Goal: Information Seeking & Learning: Learn about a topic

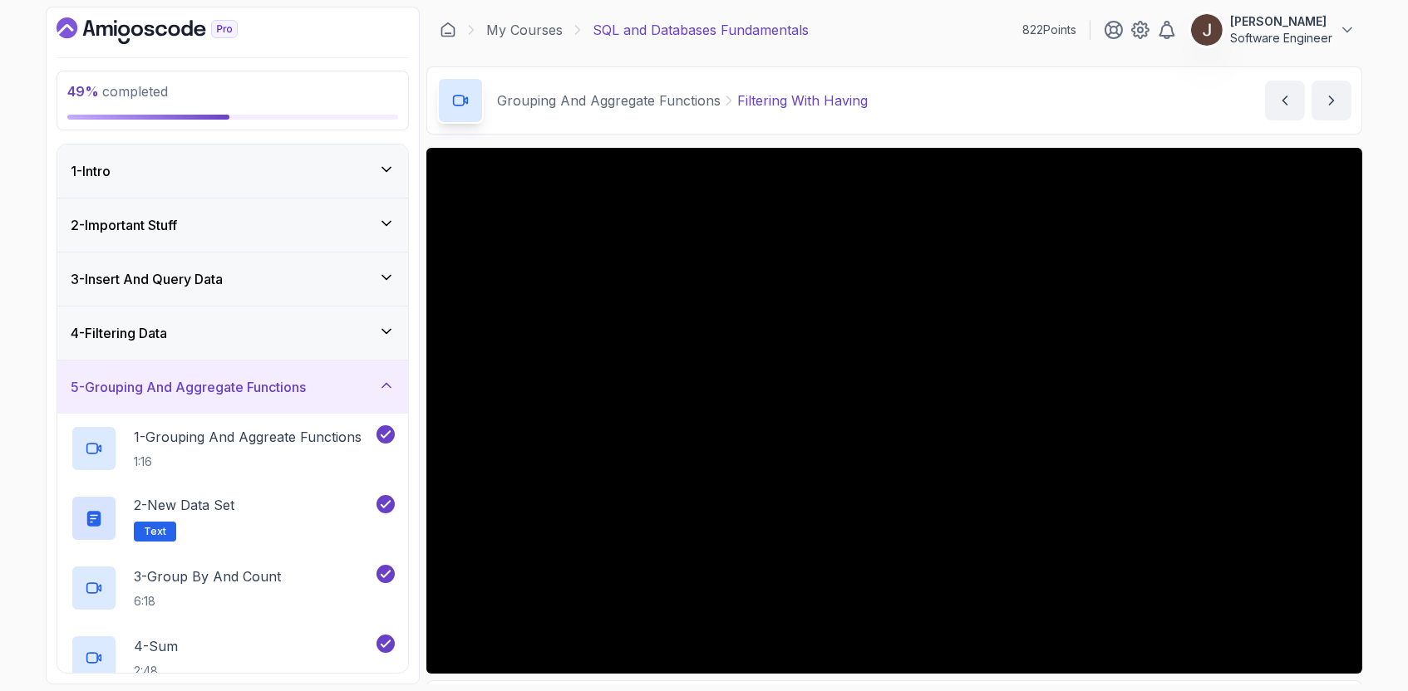
scroll to position [431, 0]
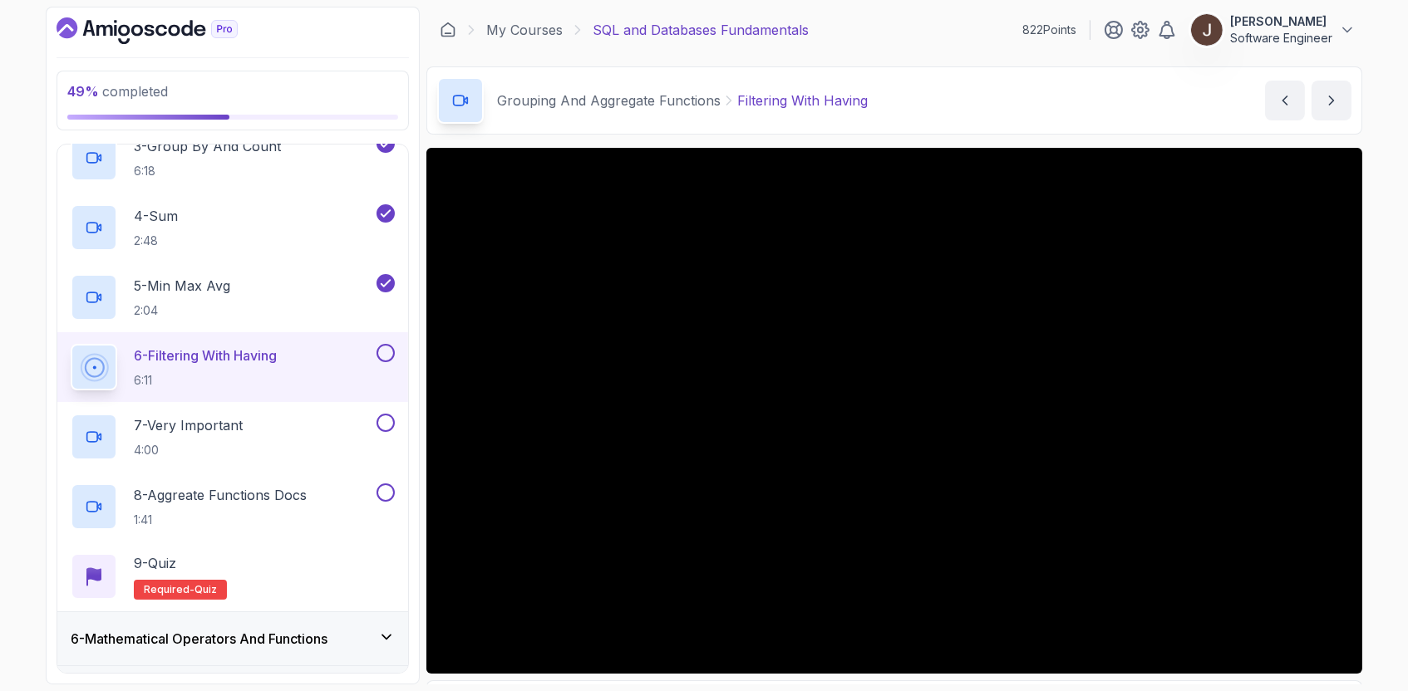
click at [814, 67] on div "Grouping And Aggregate Functions Filtering With Having Filtering With Having by…" at bounding box center [894, 100] width 936 height 68
click at [937, 97] on div "Grouping And Aggregate Functions Filtering With Having Filtering With Having by…" at bounding box center [894, 100] width 936 height 68
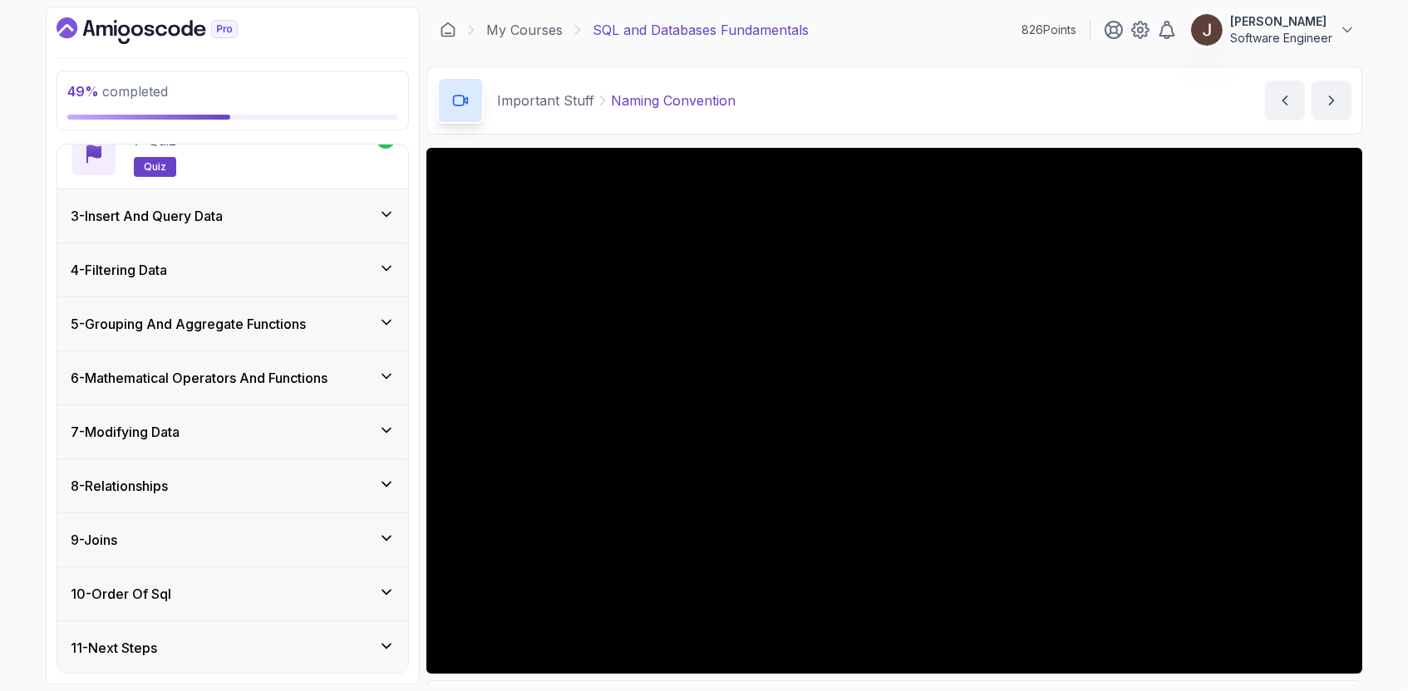
scroll to position [550, 0]
click at [374, 322] on div "5 - Grouping And Aggregate Functions" at bounding box center [233, 326] width 324 height 20
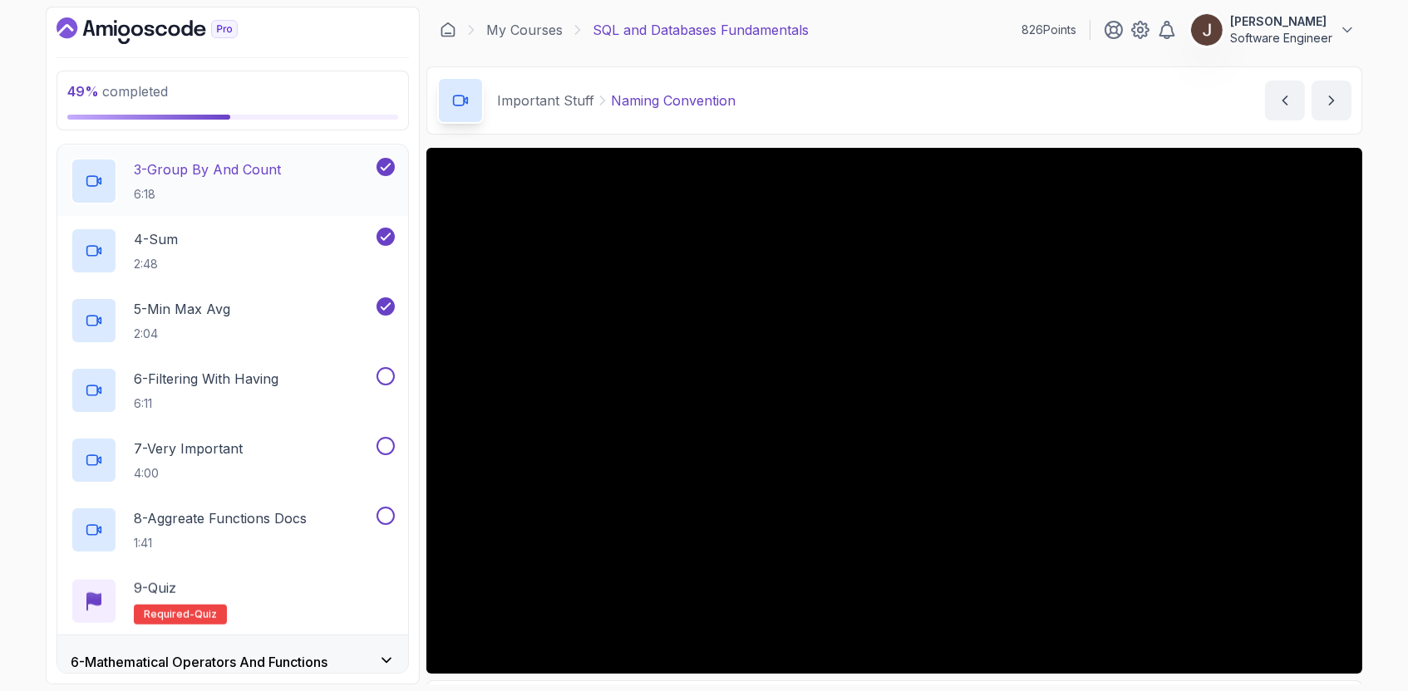
scroll to position [434, 0]
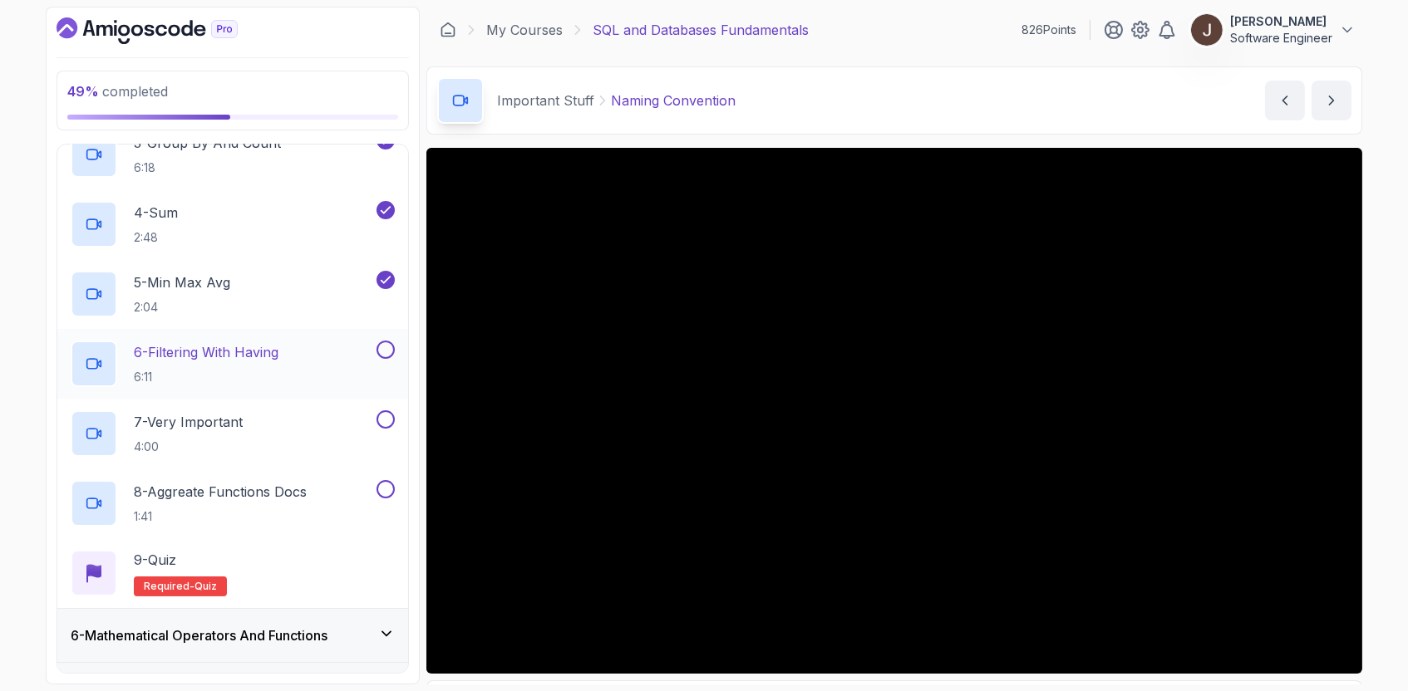
click at [228, 347] on p "6 - Filtering With Having" at bounding box center [206, 352] width 145 height 20
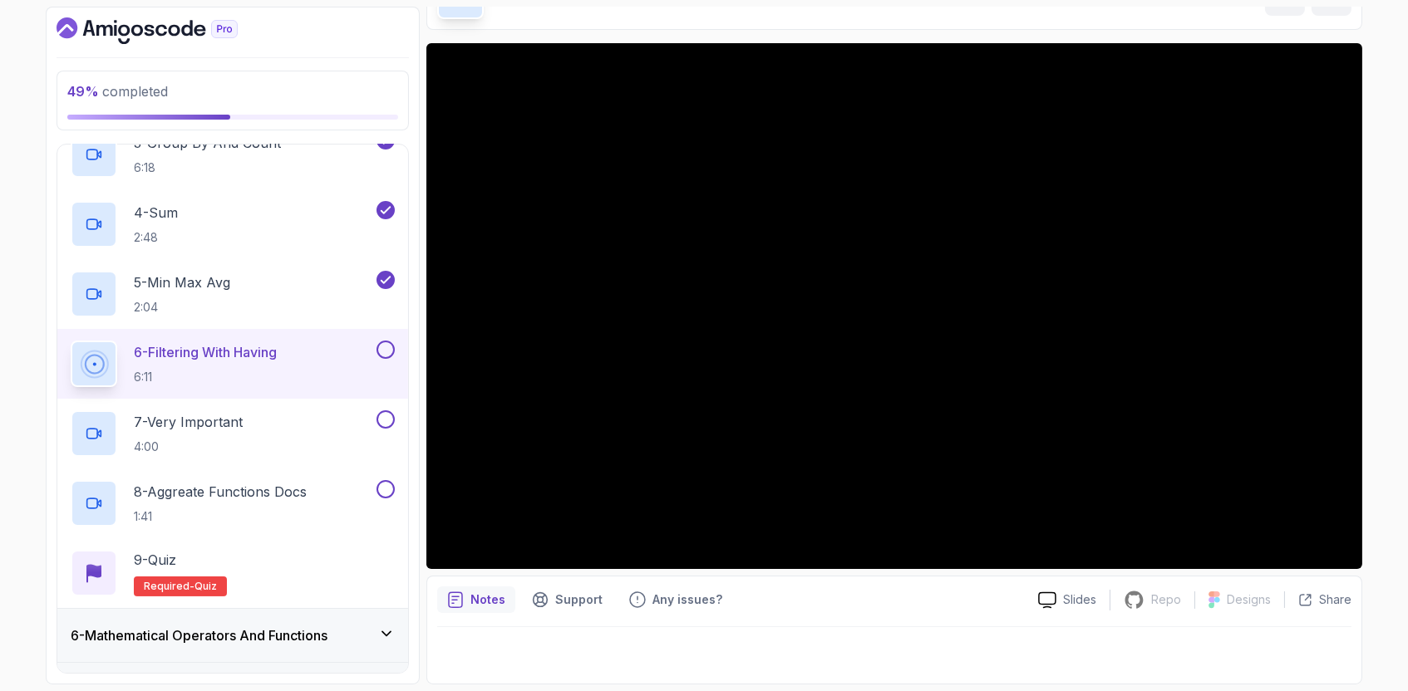
scroll to position [7, 0]
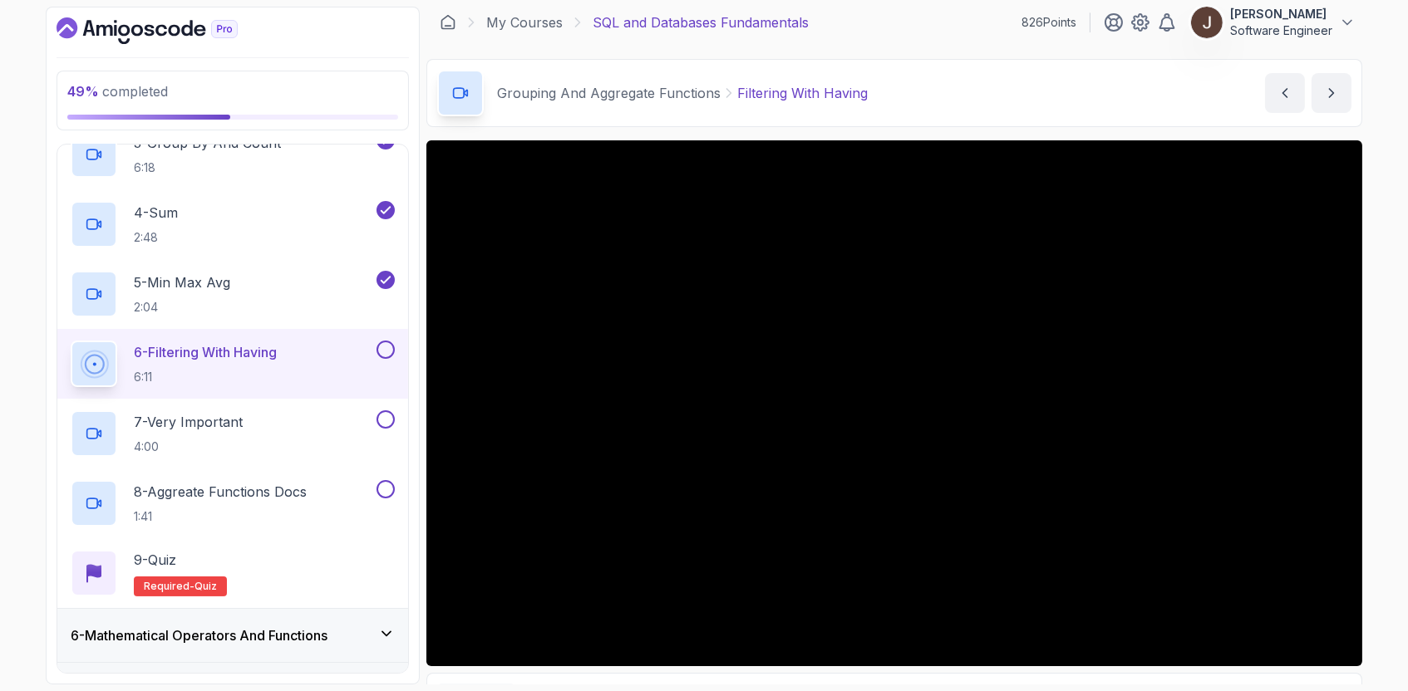
click at [1027, 96] on div "Grouping And Aggregate Functions Filtering With Having Filtering With Having by…" at bounding box center [894, 93] width 936 height 68
click at [1016, 86] on div "Grouping And Aggregate Functions Filtering With Having Filtering With Having by…" at bounding box center [894, 93] width 936 height 68
click at [1006, 97] on div "Grouping And Aggregate Functions Filtering With Having Filtering With Having by…" at bounding box center [894, 93] width 936 height 68
click at [989, 80] on div "Grouping And Aggregate Functions Filtering With Having Filtering With Having by…" at bounding box center [894, 93] width 936 height 68
click at [1004, 85] on div "Grouping And Aggregate Functions Filtering With Having Filtering With Having by…" at bounding box center [894, 93] width 936 height 68
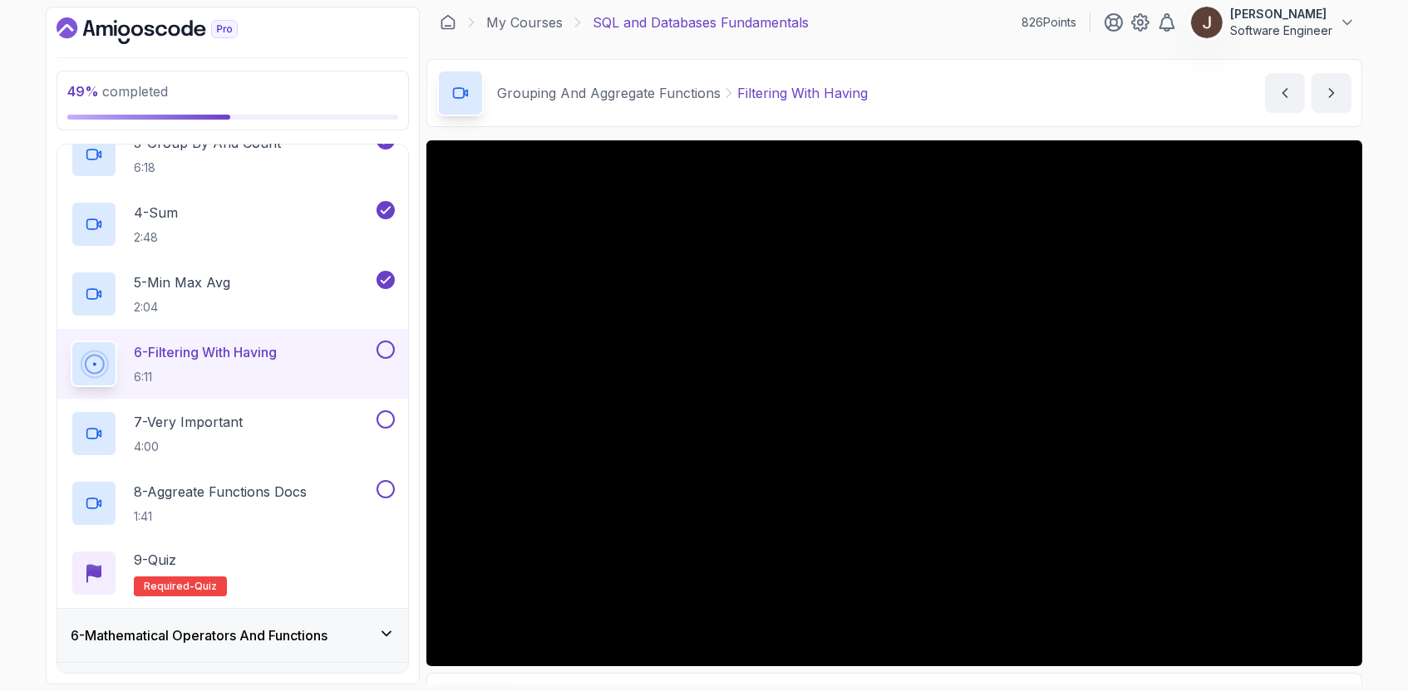
click at [997, 91] on div "Grouping And Aggregate Functions Filtering With Having Filtering With Having by…" at bounding box center [894, 93] width 936 height 68
click at [995, 96] on div "Grouping And Aggregate Functions Filtering With Having Filtering With Having by…" at bounding box center [894, 93] width 936 height 68
click at [973, 95] on div "Grouping And Aggregate Functions Filtering With Having Filtering With Having by…" at bounding box center [894, 93] width 936 height 68
click at [950, 95] on div "Grouping And Aggregate Functions Filtering With Having Filtering With Having by…" at bounding box center [894, 93] width 936 height 68
click at [989, 107] on div "Grouping And Aggregate Functions Filtering With Having Filtering With Having by…" at bounding box center [894, 93] width 936 height 68
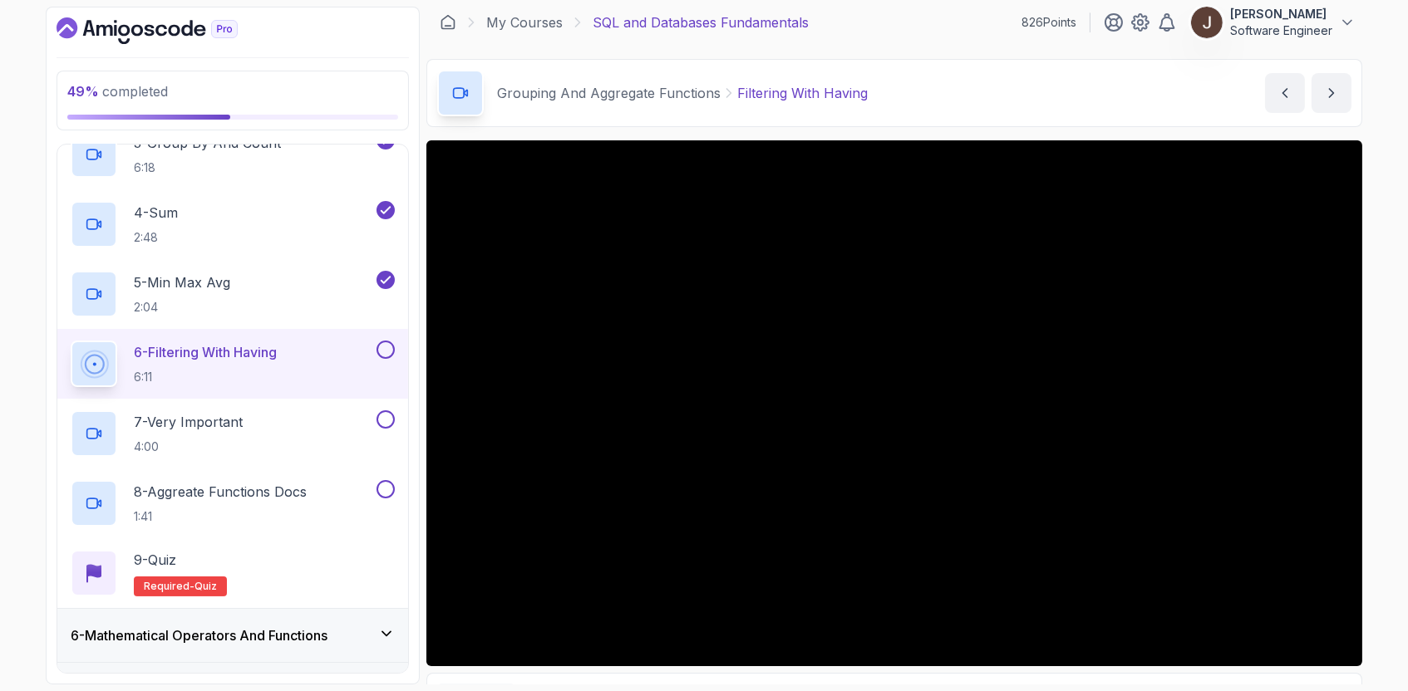
click at [938, 79] on div "Grouping And Aggregate Functions Filtering With Having Filtering With Having by…" at bounding box center [894, 93] width 936 height 68
click at [988, 107] on div "Grouping And Aggregate Functions Filtering With Having Filtering With Having by…" at bounding box center [894, 93] width 936 height 68
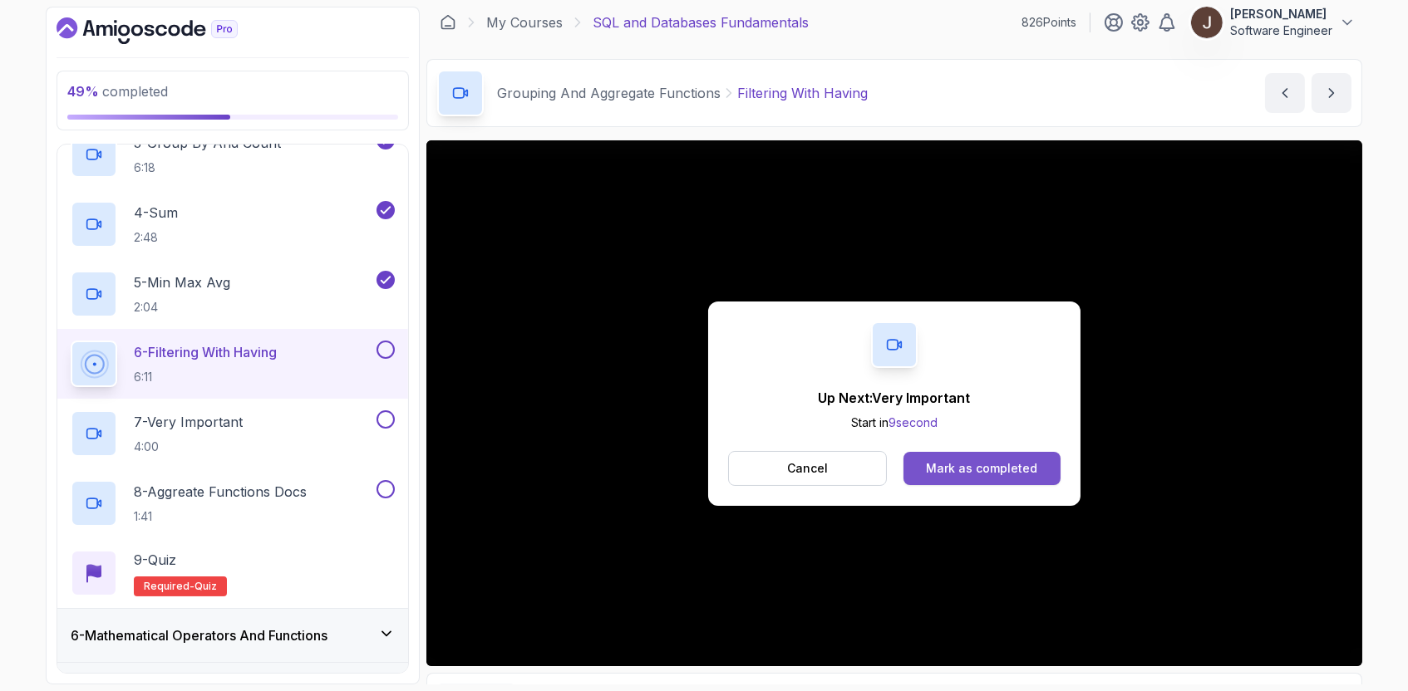
click at [1006, 475] on div "Mark as completed" at bounding box center [981, 468] width 111 height 17
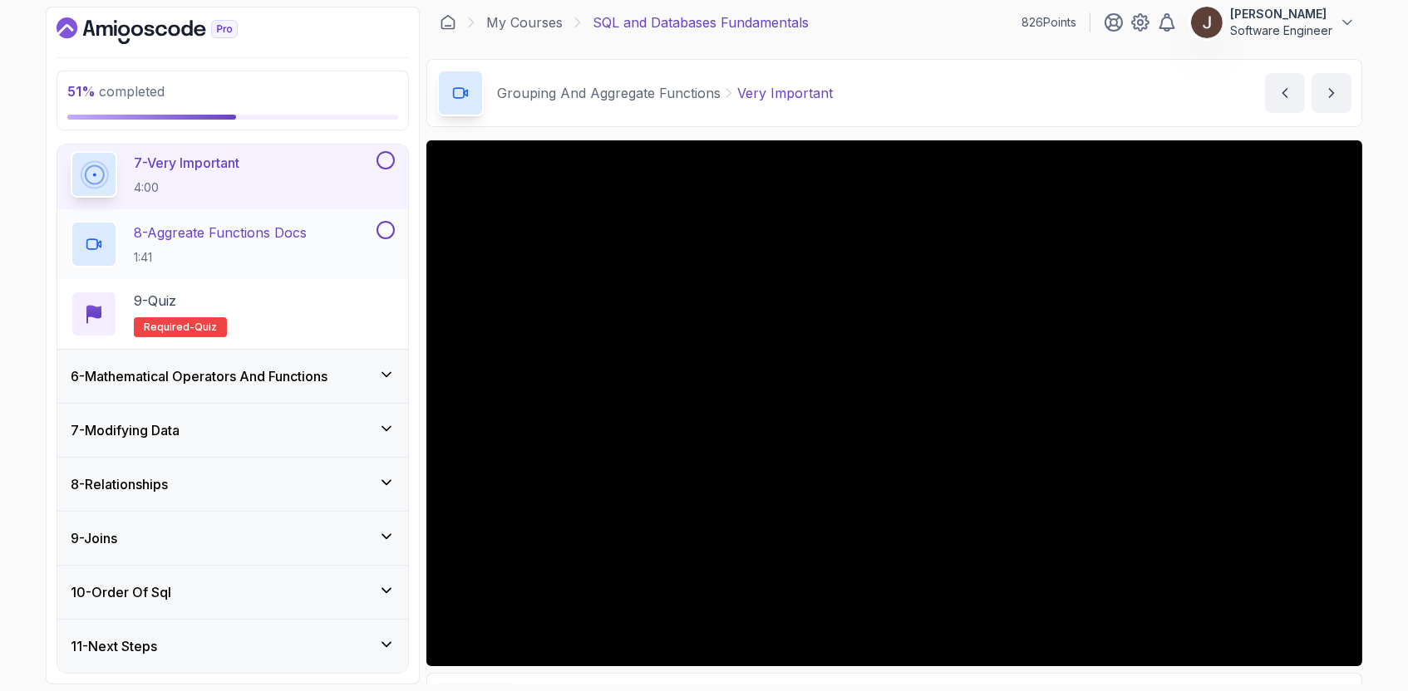
scroll to position [689, 0]
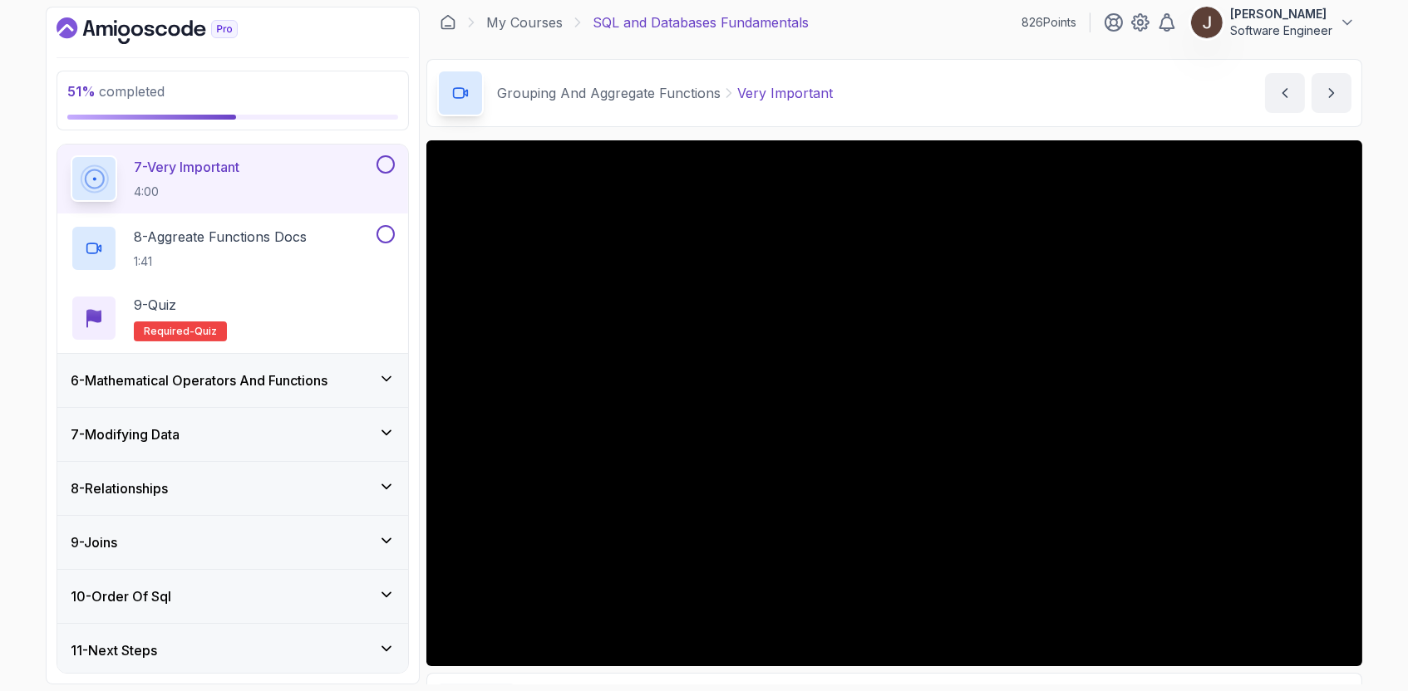
click at [323, 649] on div "11 - Next Steps" at bounding box center [233, 651] width 324 height 20
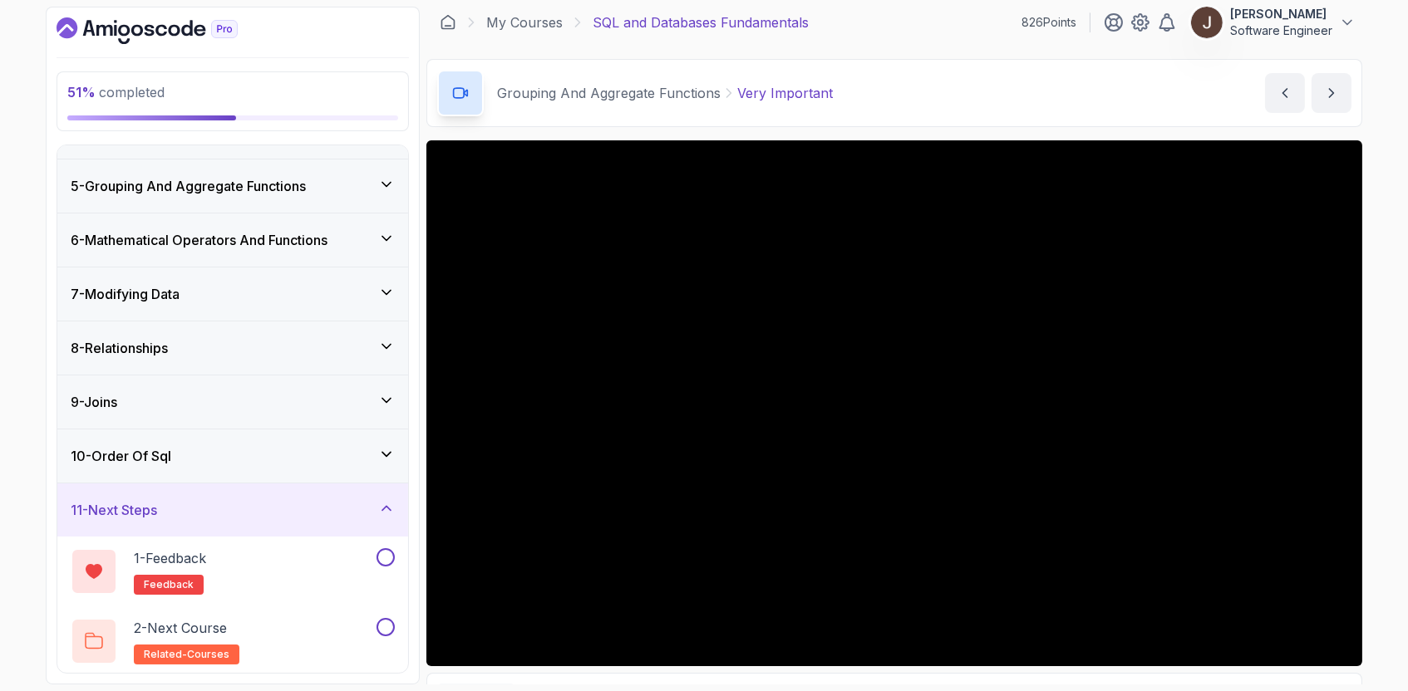
click at [370, 446] on div "10 - Order Of Sql" at bounding box center [233, 456] width 324 height 20
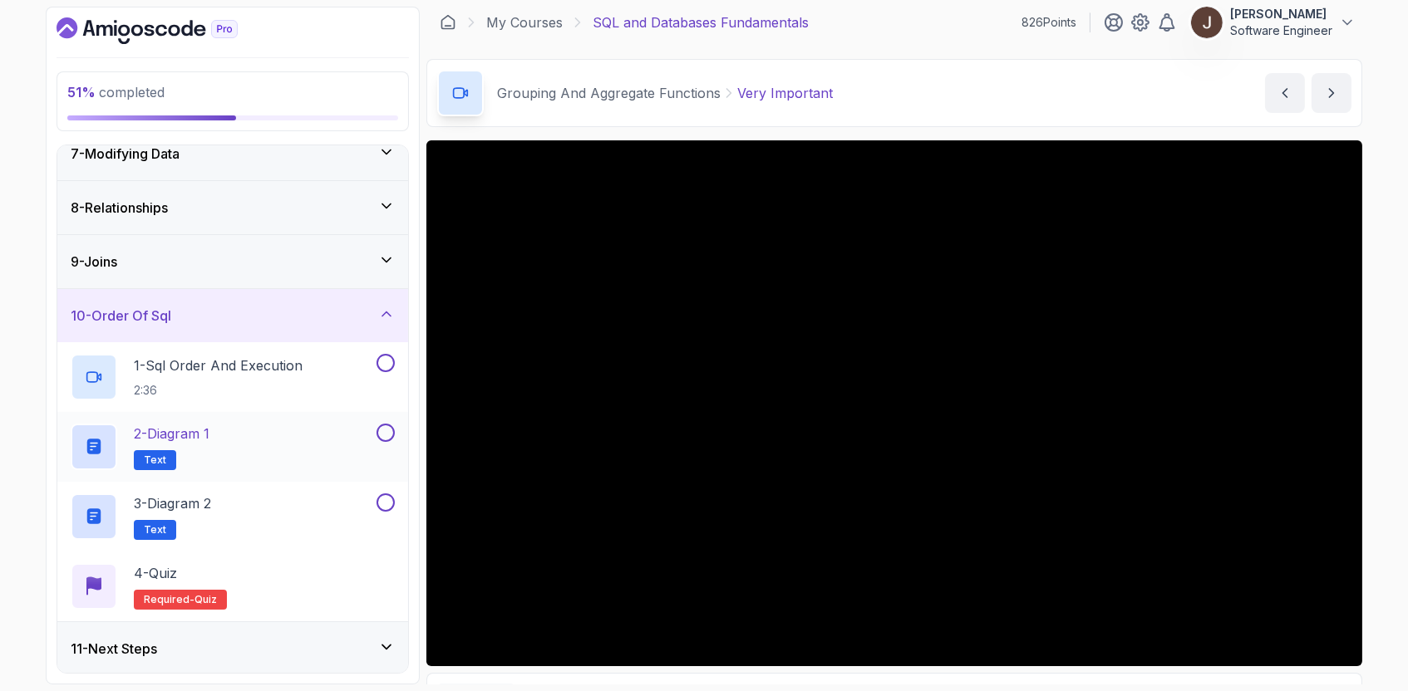
scroll to position [342, 0]
click at [391, 312] on icon at bounding box center [386, 315] width 17 height 17
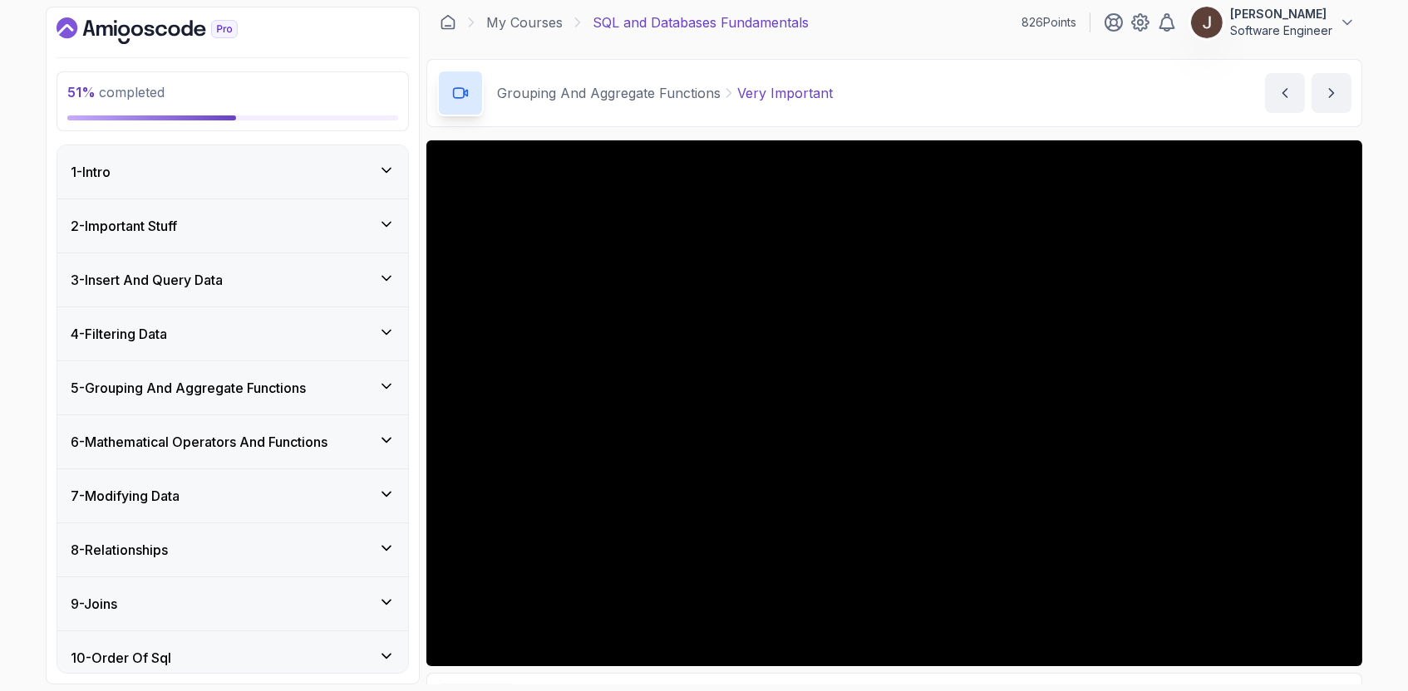
scroll to position [0, 0]
click at [384, 389] on icon at bounding box center [386, 386] width 17 height 17
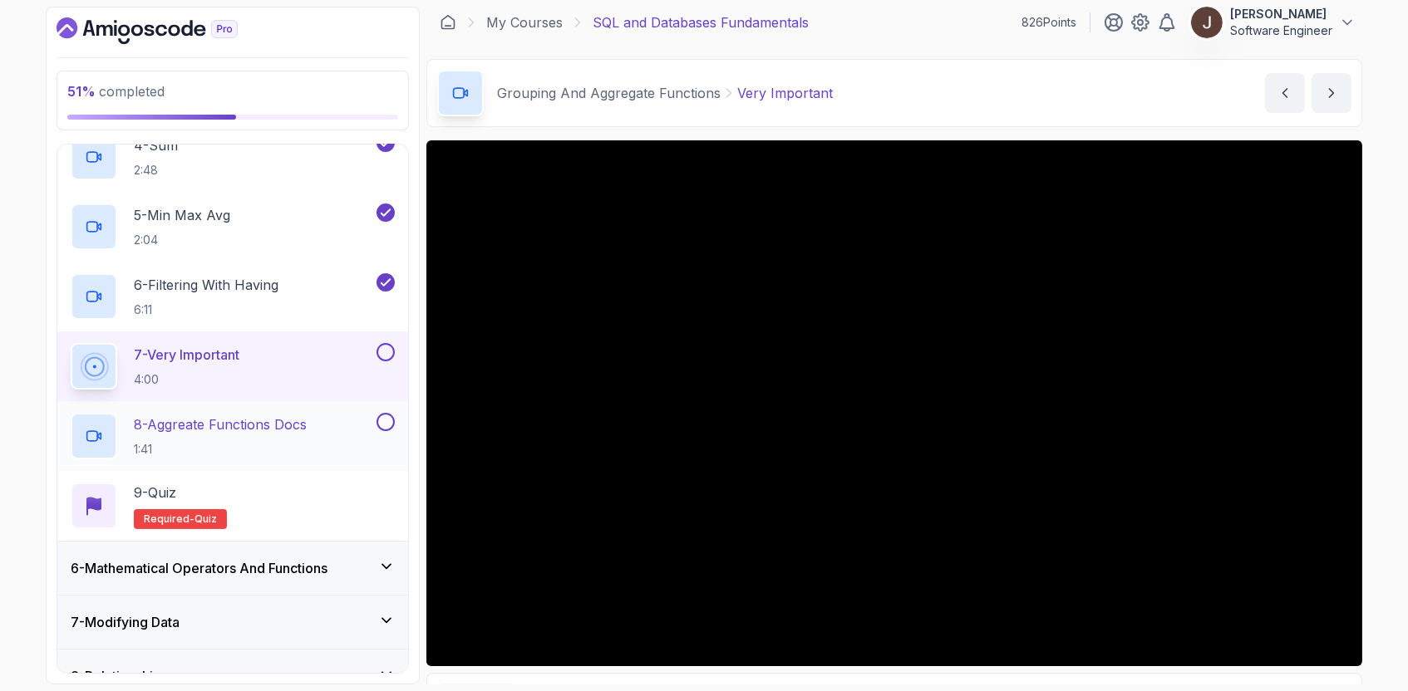
scroll to position [496, 0]
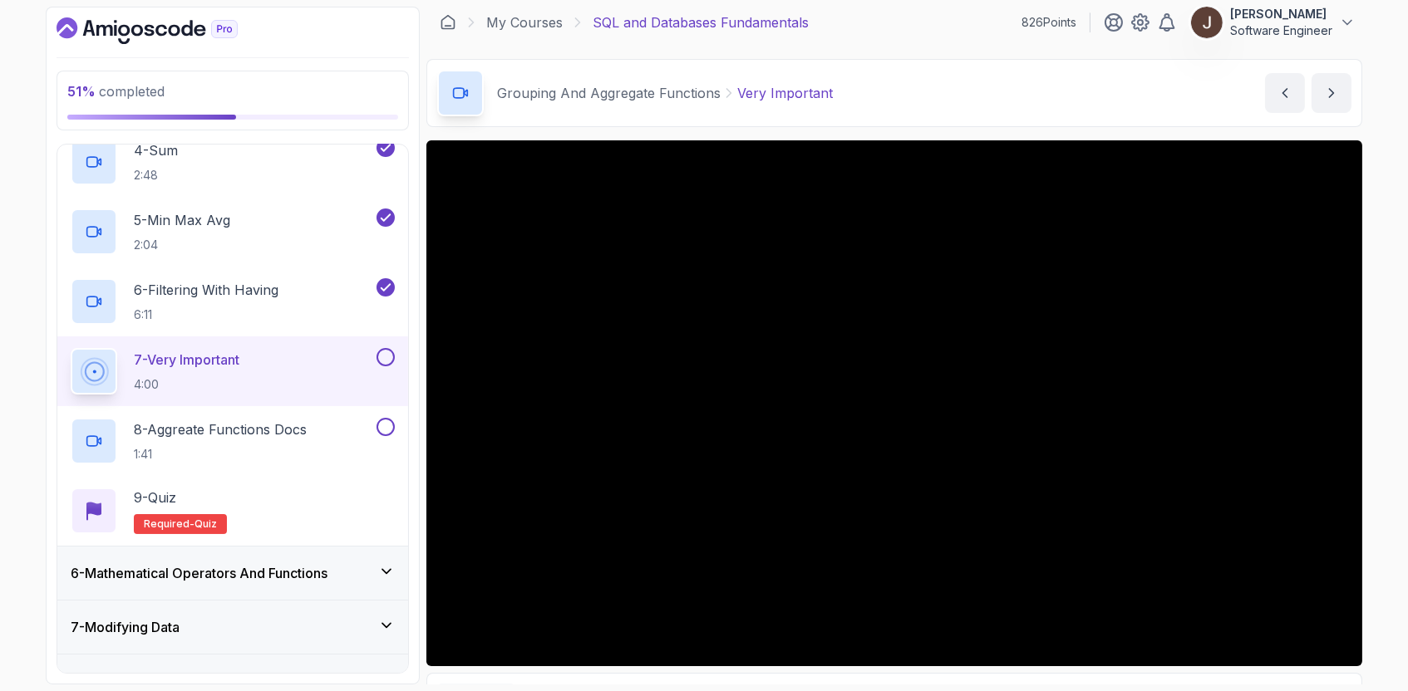
click at [957, 102] on div "Grouping And Aggregate Functions Very Important Very Important by [PERSON_NAME]" at bounding box center [894, 93] width 936 height 68
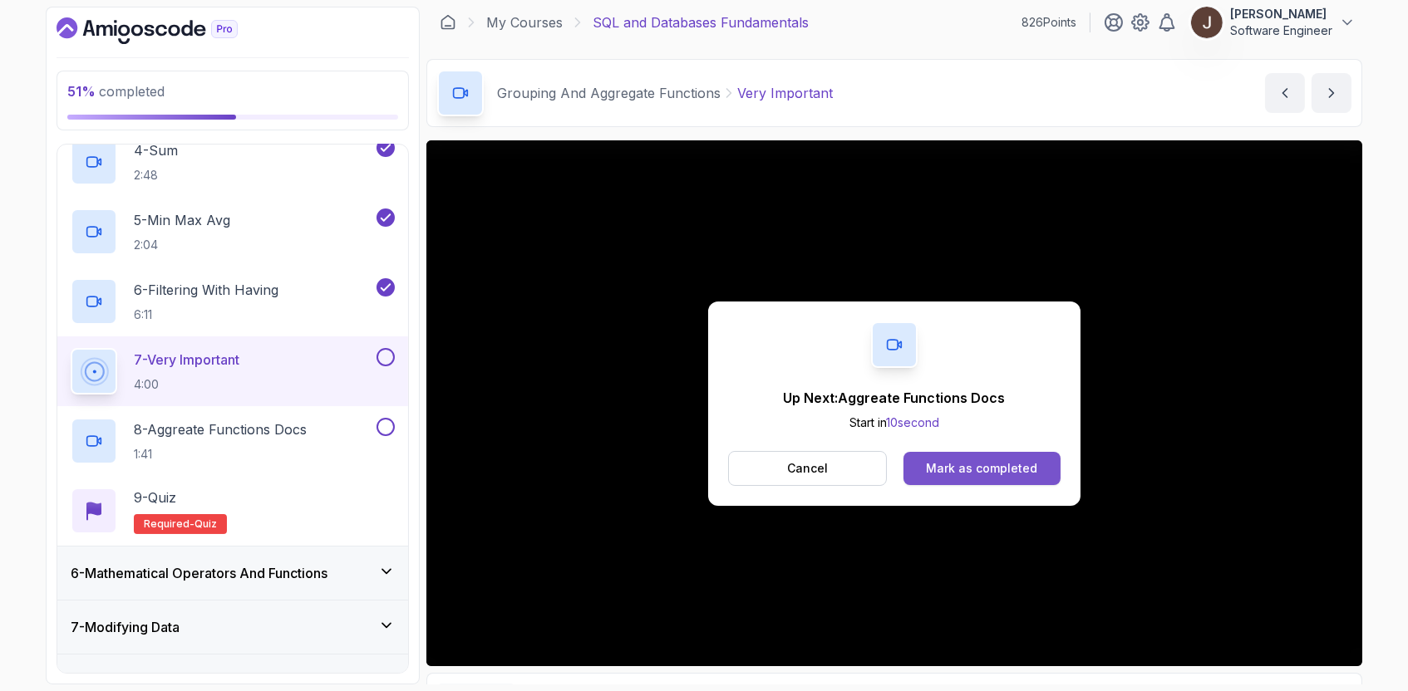
click at [1029, 473] on div "Mark as completed" at bounding box center [981, 468] width 111 height 17
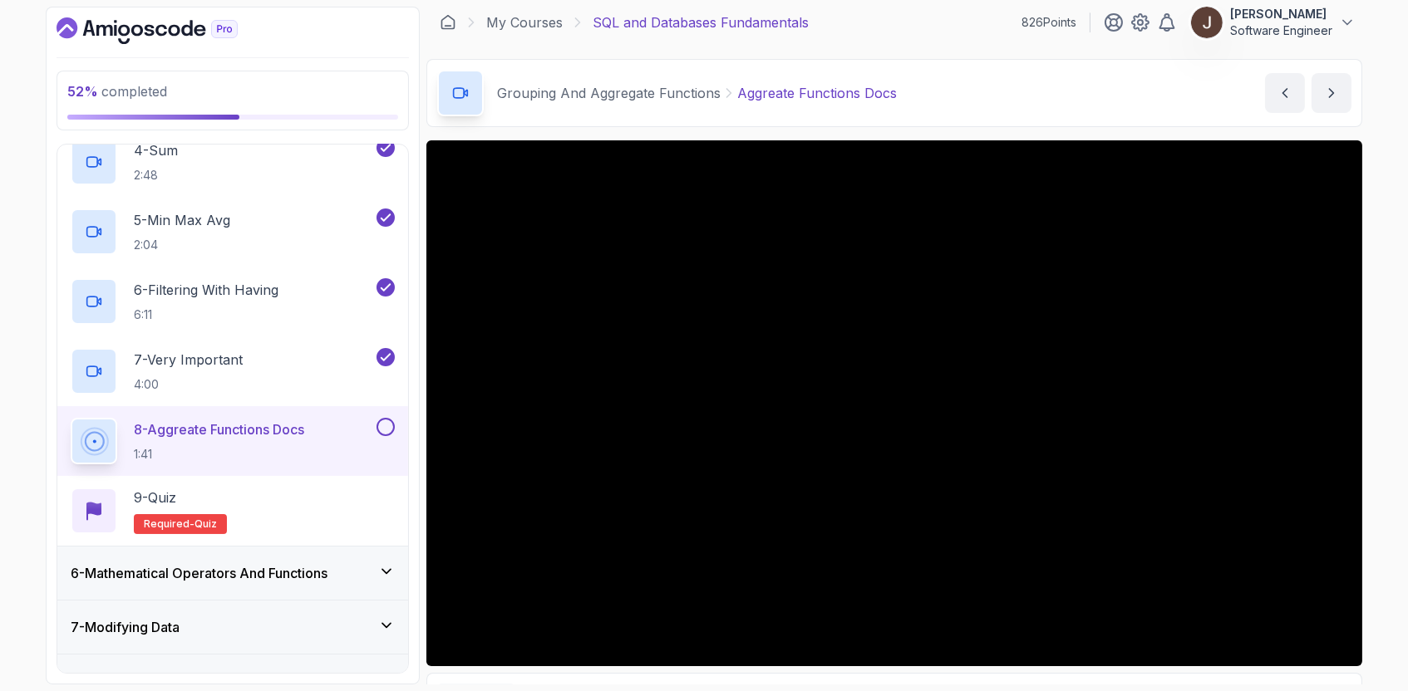
click at [988, 96] on div "Grouping And Aggregate Functions Aggreate Functions Docs Aggreate Functions Doc…" at bounding box center [894, 93] width 936 height 68
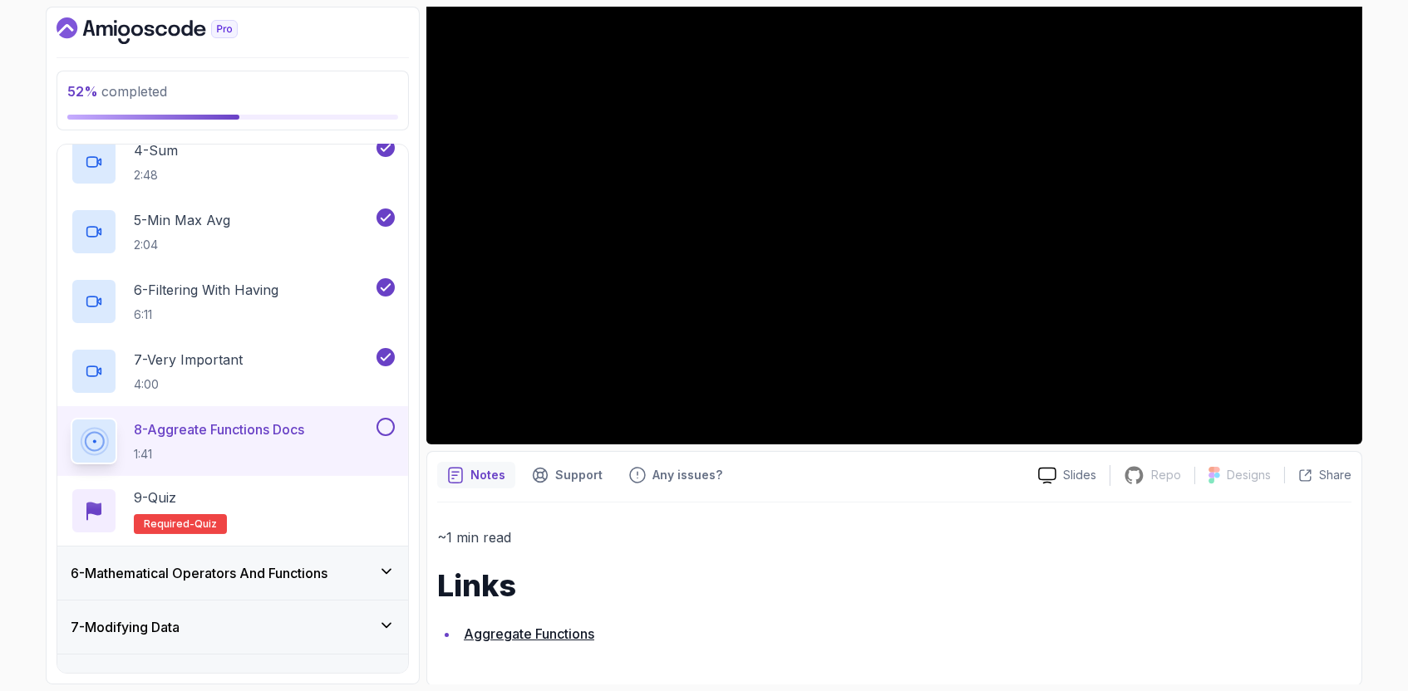
scroll to position [229, 0]
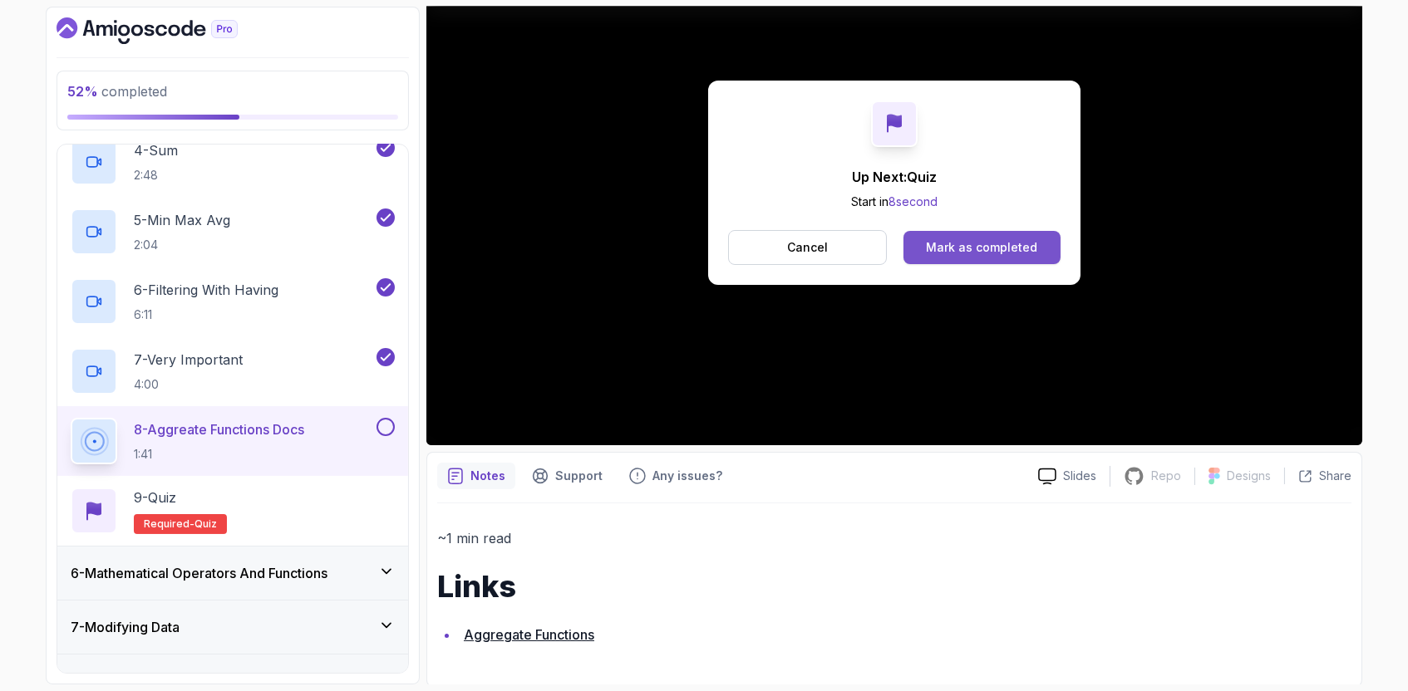
click at [947, 243] on div "Mark as completed" at bounding box center [981, 247] width 111 height 17
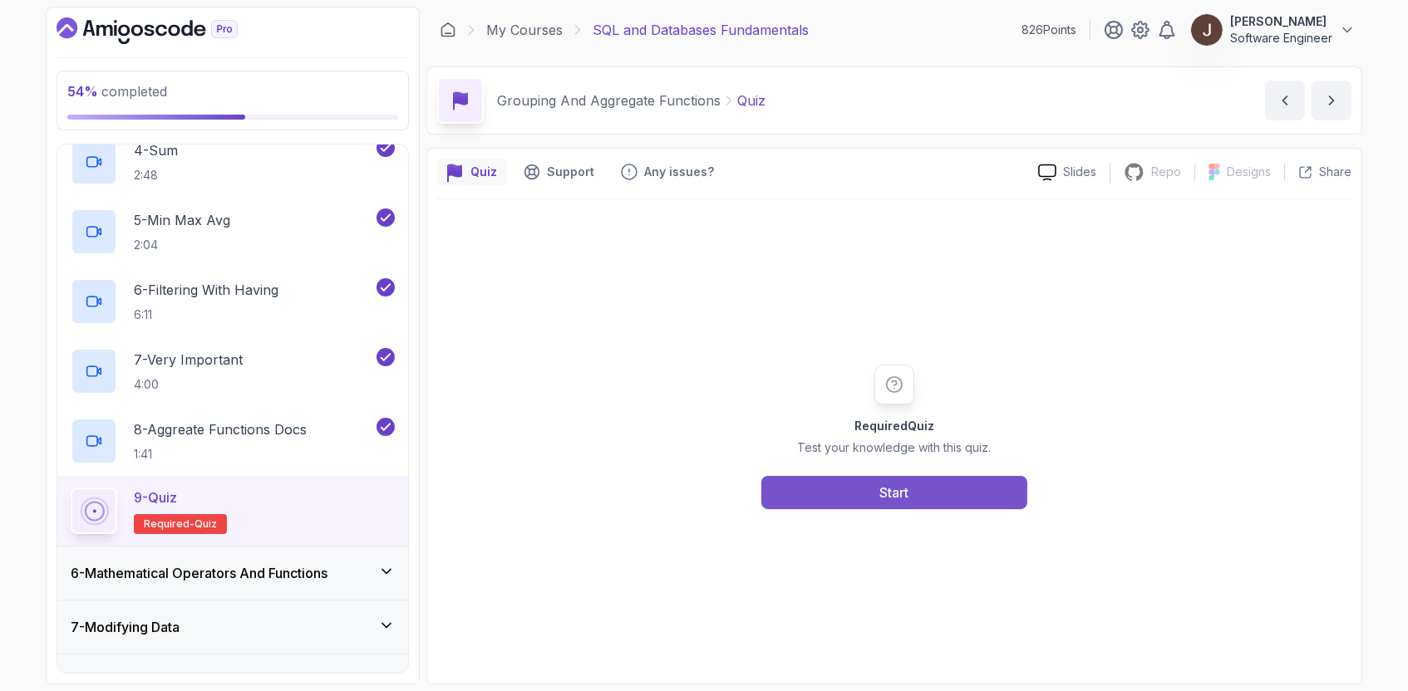
click at [872, 492] on button "Start" at bounding box center [894, 492] width 266 height 33
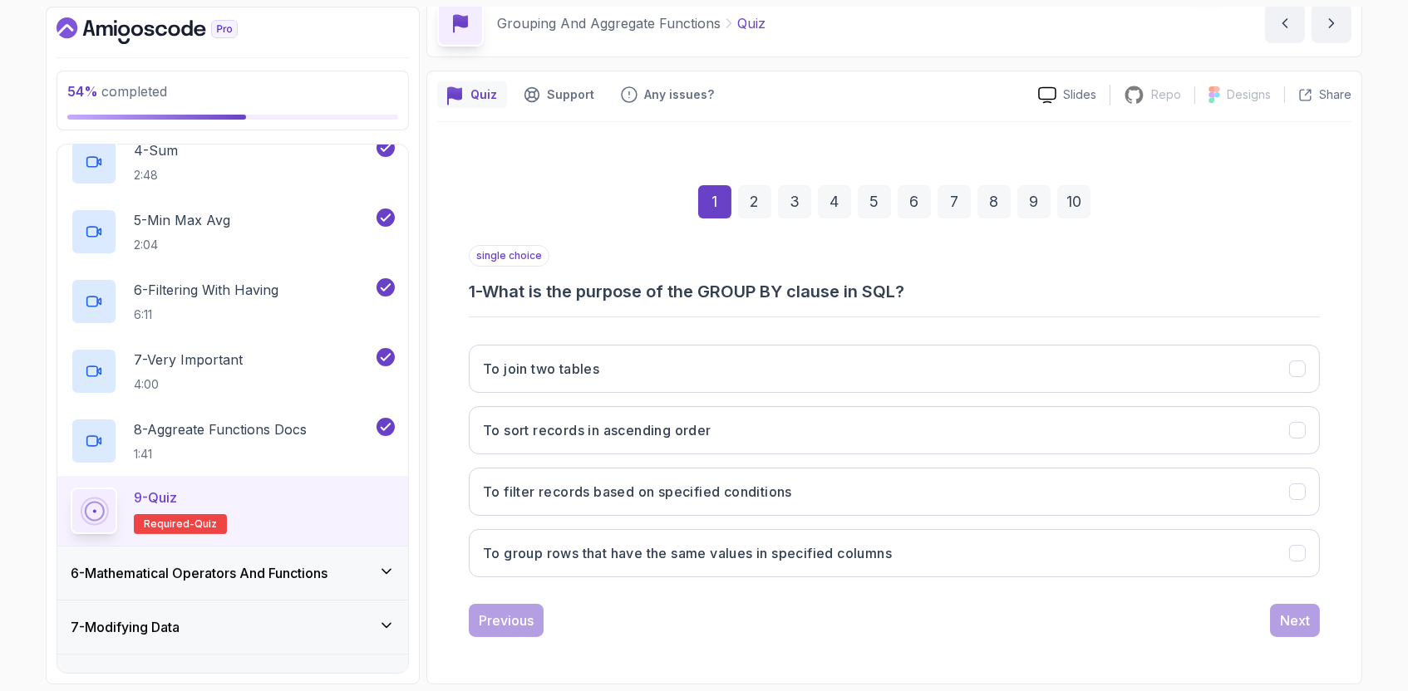
scroll to position [75, 0]
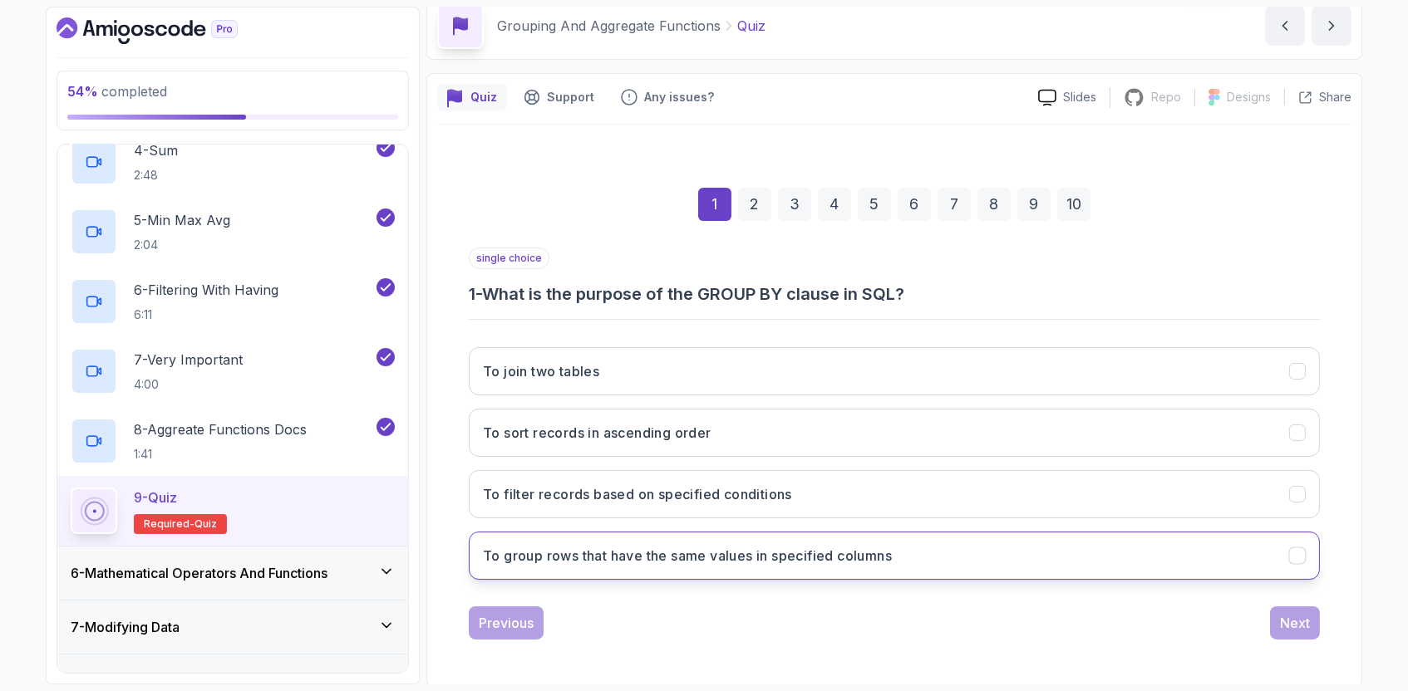
click at [796, 572] on button "To group rows that have the same values in specified columns" at bounding box center [894, 556] width 851 height 48
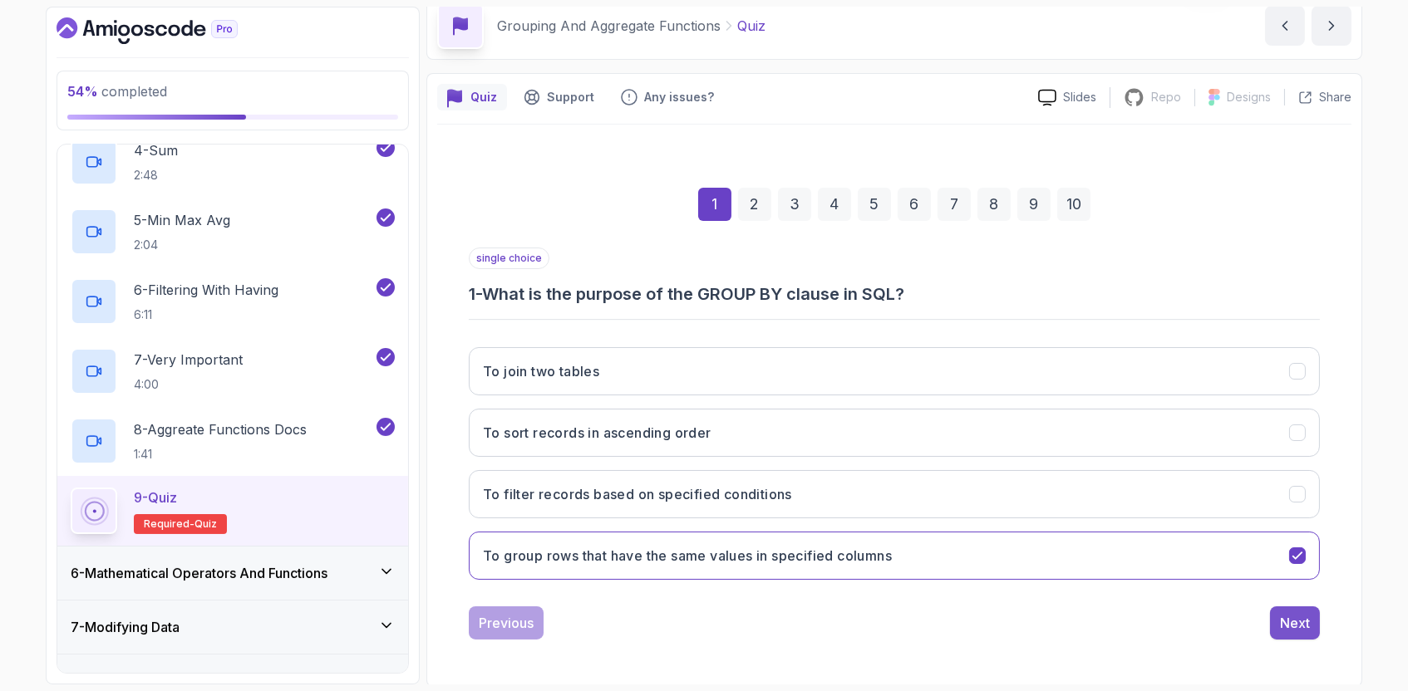
click at [1297, 623] on div "Next" at bounding box center [1295, 623] width 30 height 20
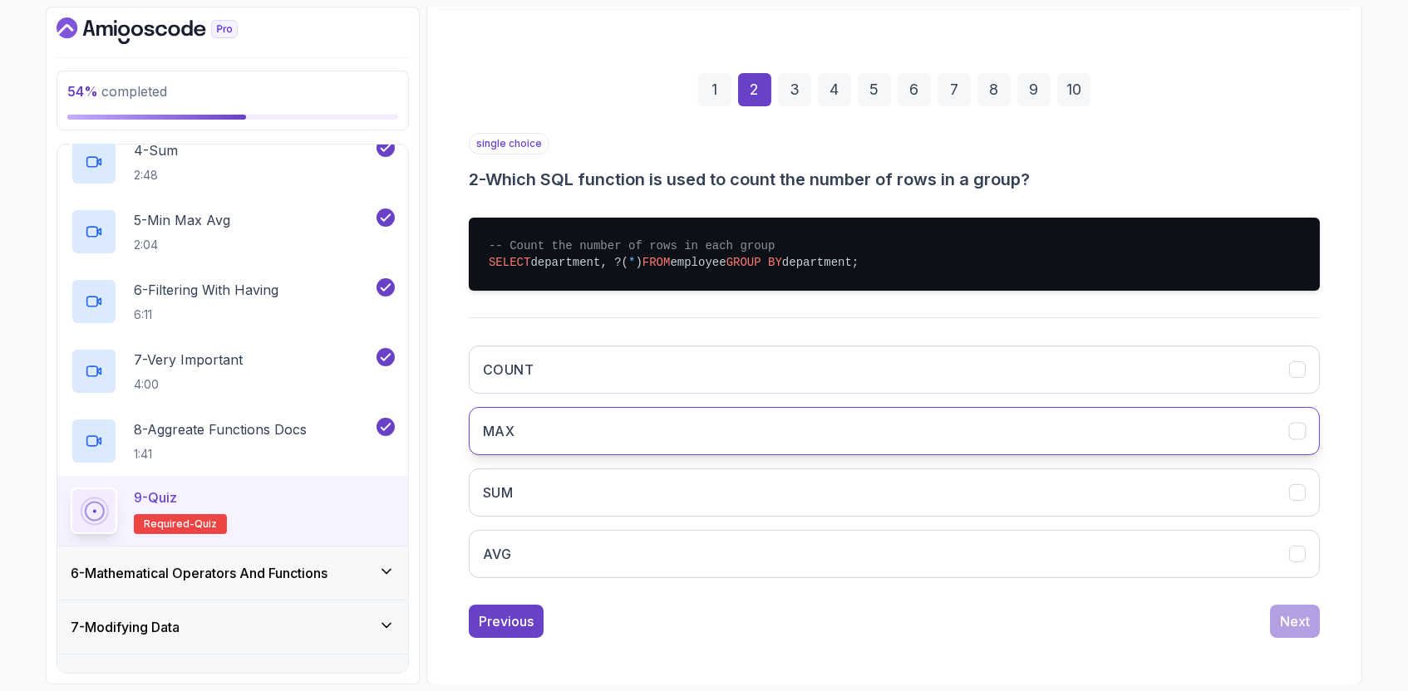
scroll to position [189, 0]
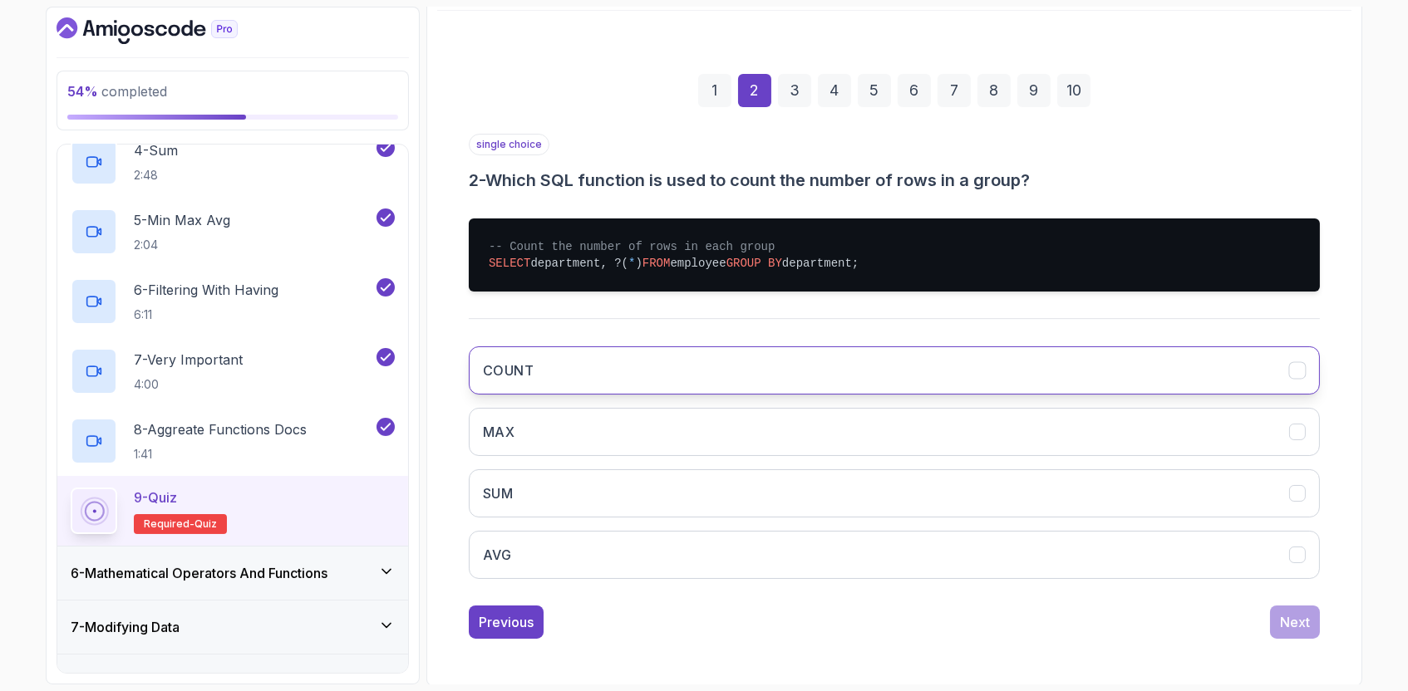
click at [780, 386] on button "COUNT" at bounding box center [894, 371] width 851 height 48
click at [1282, 633] on button "Next" at bounding box center [1295, 622] width 50 height 33
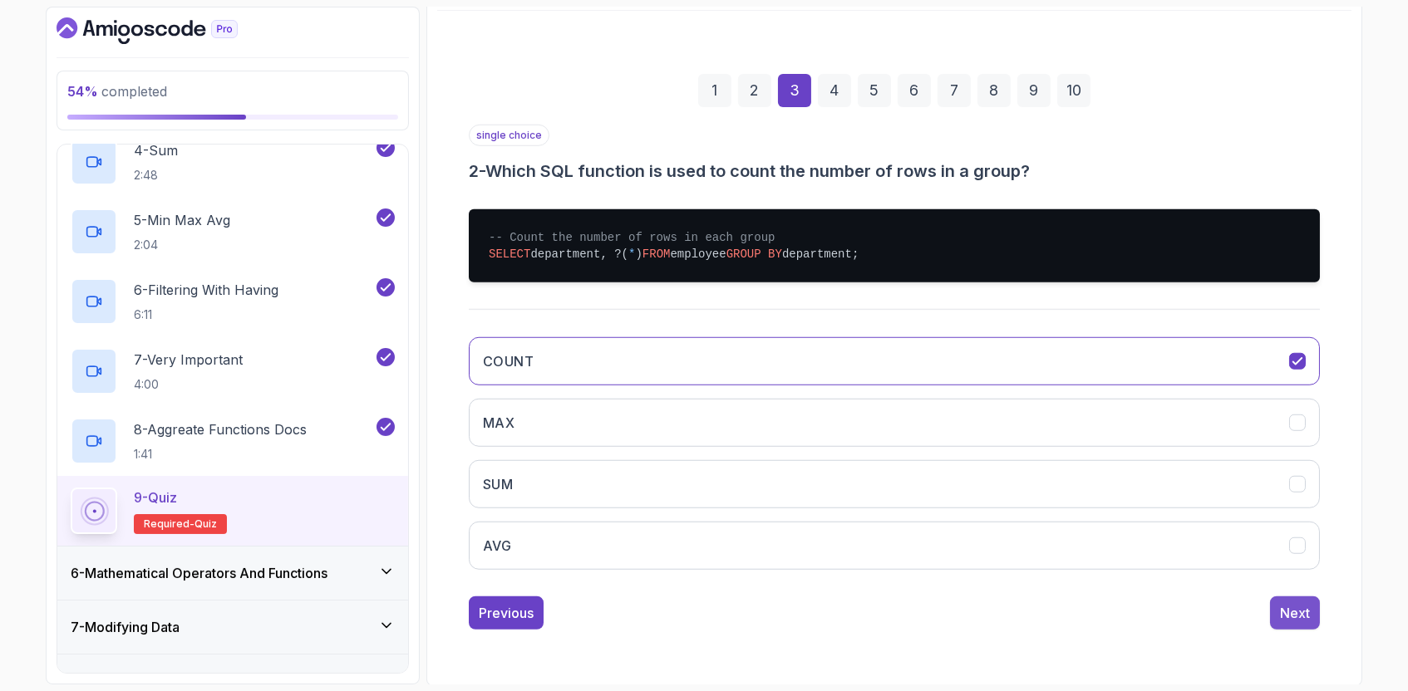
scroll to position [75, 0]
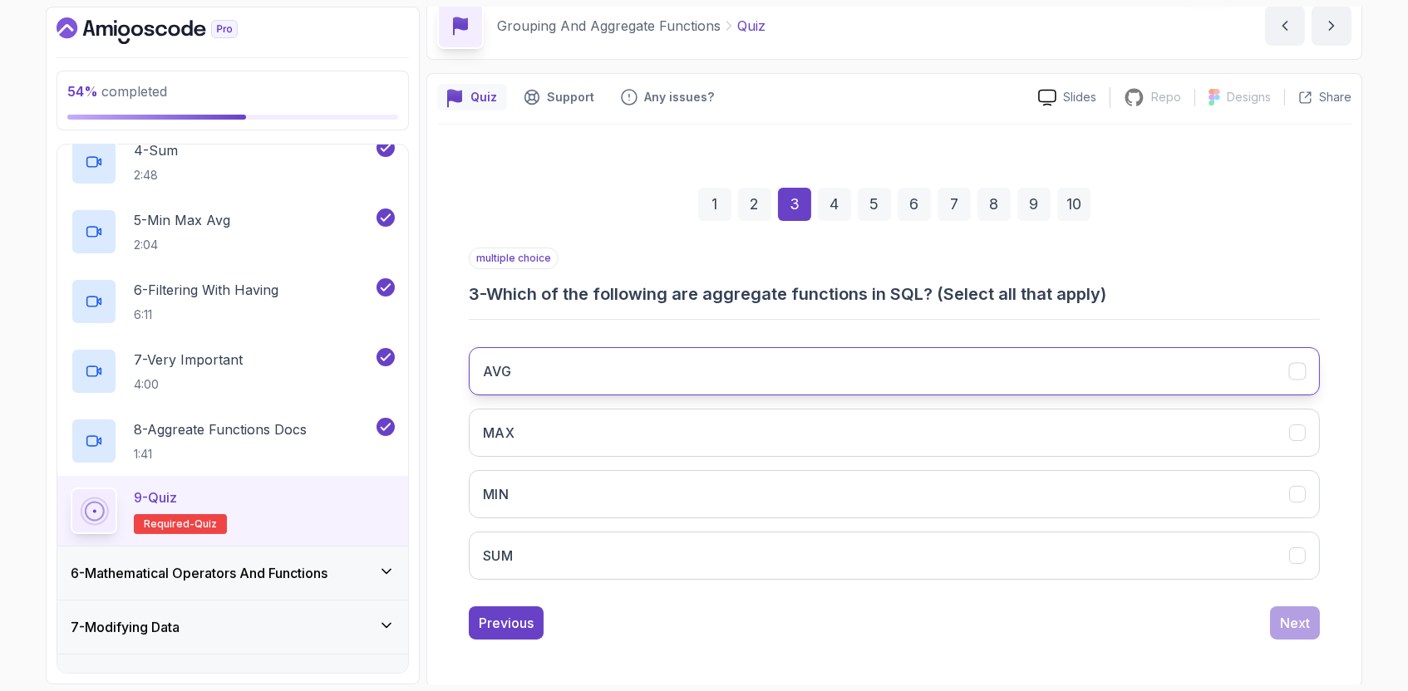
click at [725, 377] on button "AVG" at bounding box center [894, 371] width 851 height 48
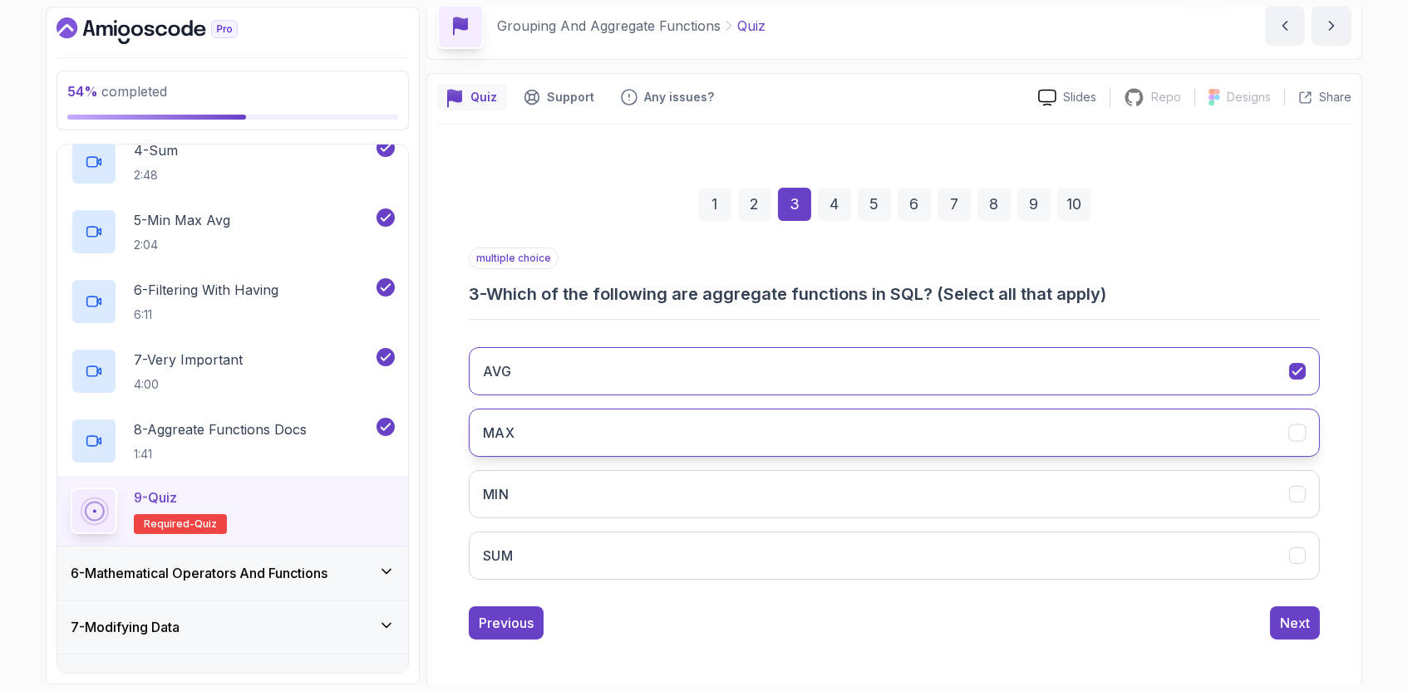
click at [681, 425] on button "MAX" at bounding box center [894, 433] width 851 height 48
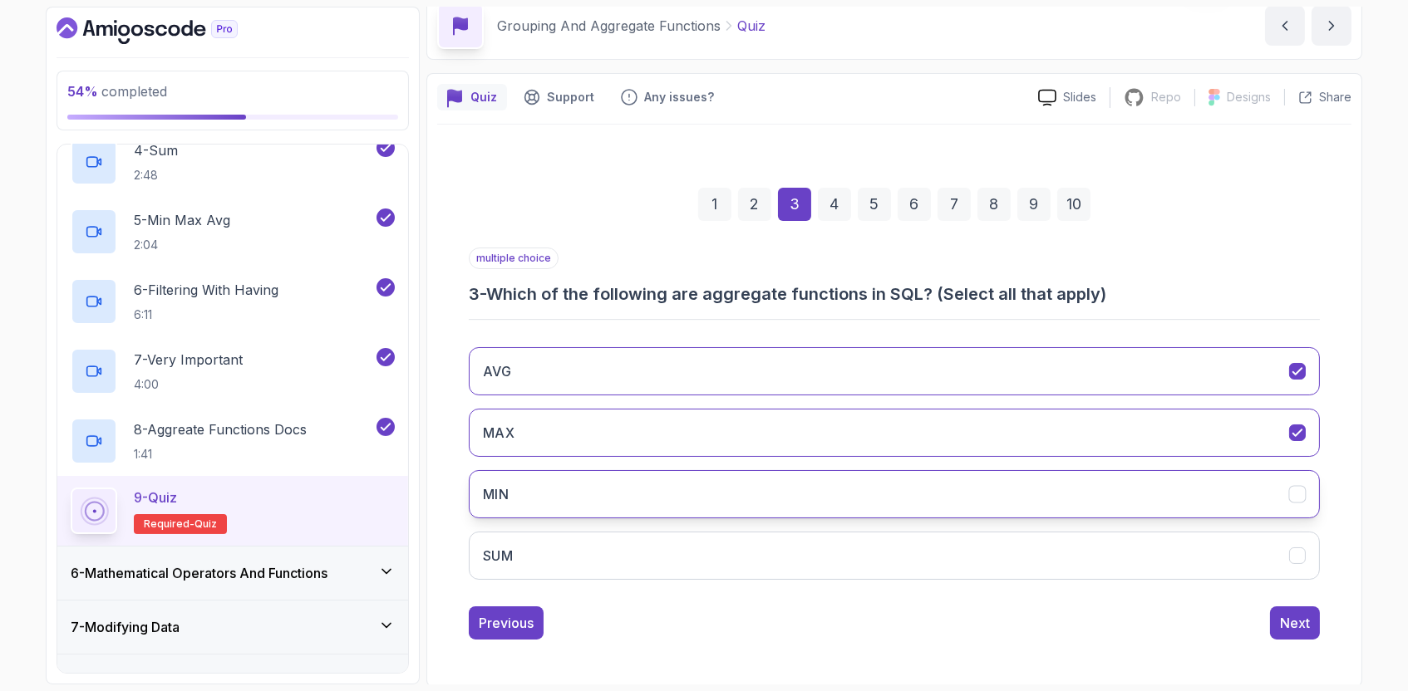
click at [652, 479] on button "MIN" at bounding box center [894, 494] width 851 height 48
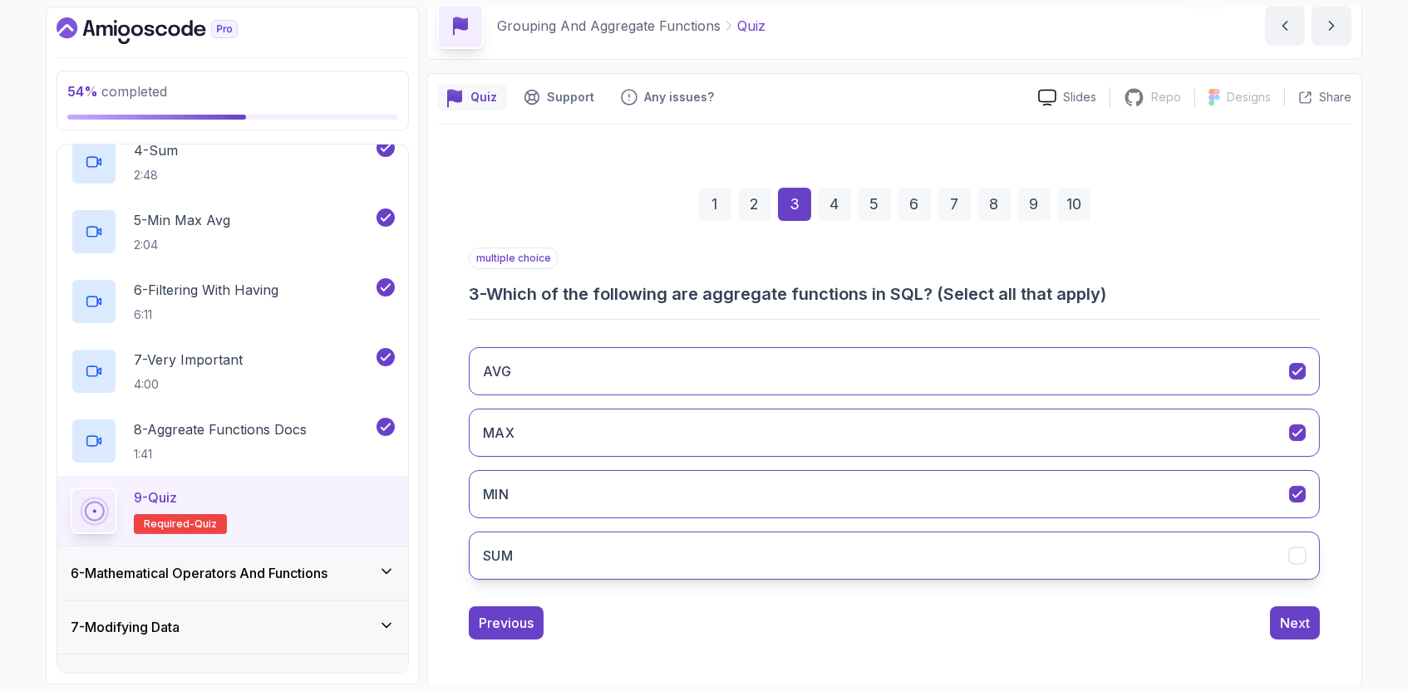
click at [673, 549] on button "SUM" at bounding box center [894, 556] width 851 height 48
click at [1290, 617] on div "Next" at bounding box center [1295, 623] width 30 height 20
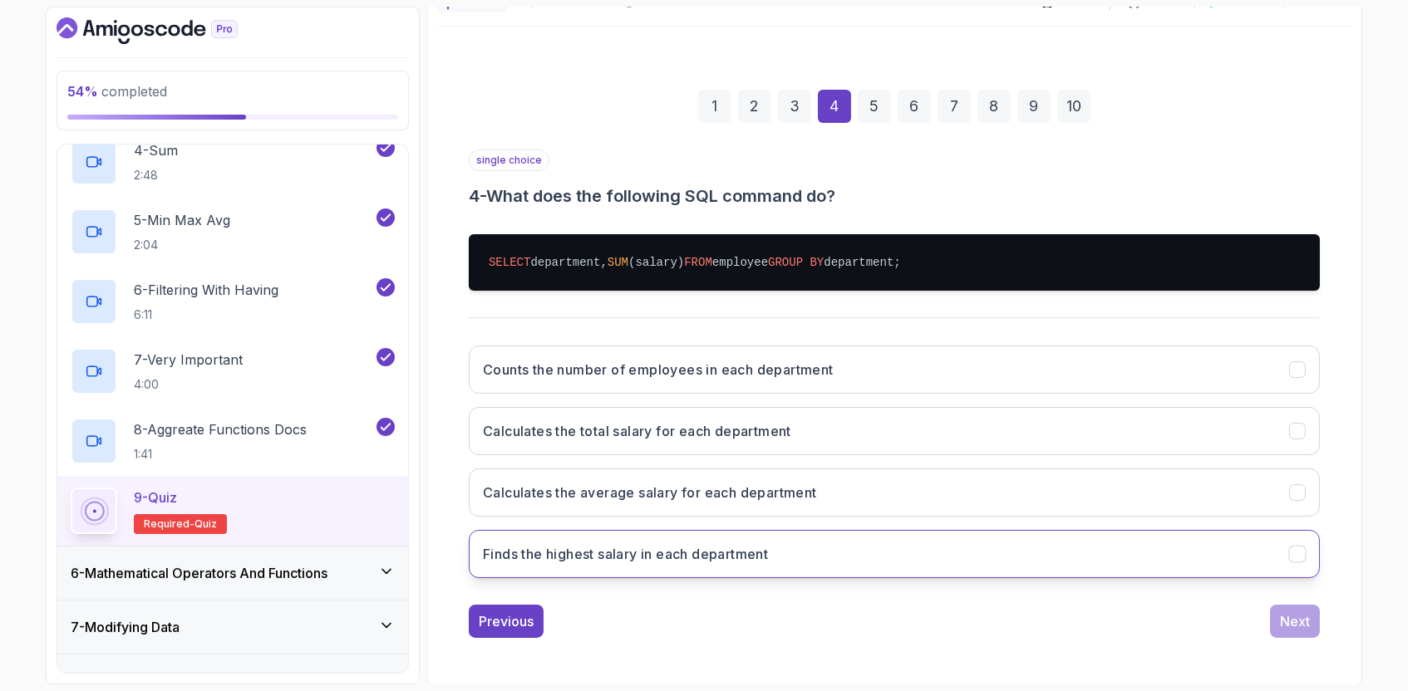
scroll to position [172, 0]
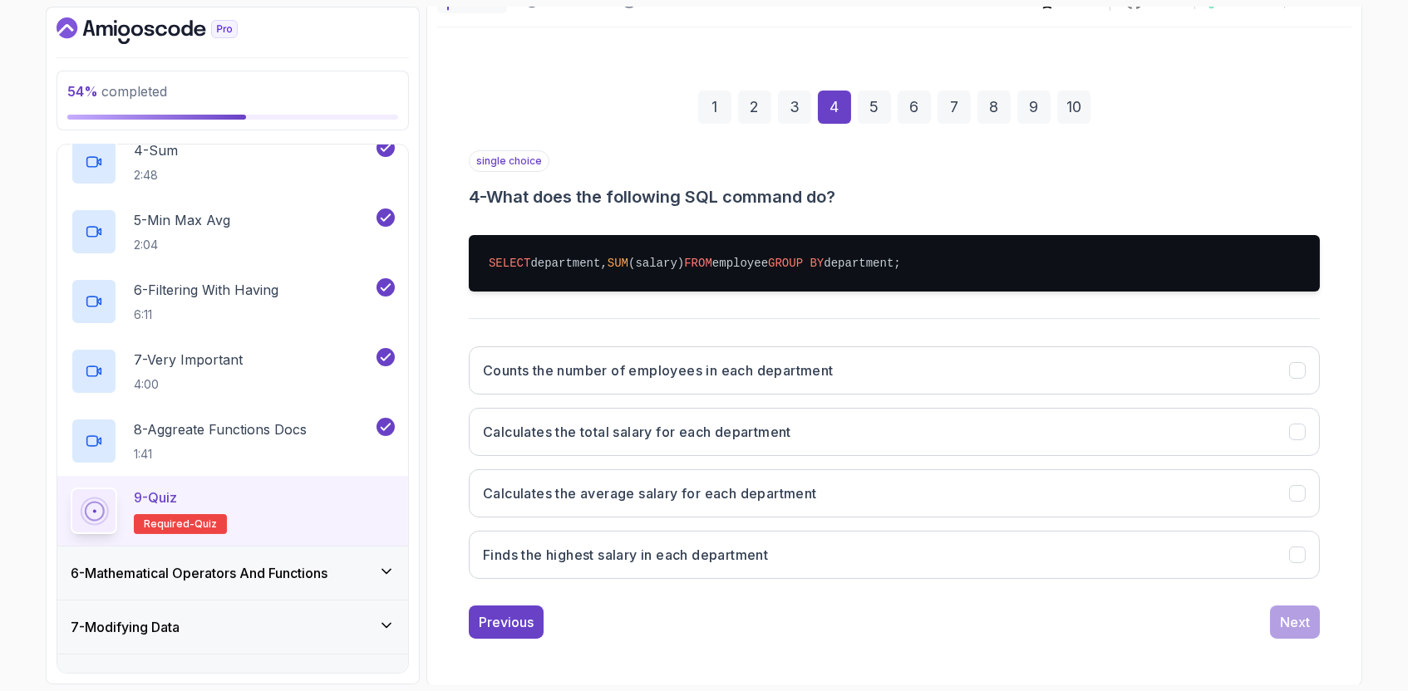
click at [937, 625] on div "Previous Next" at bounding box center [894, 622] width 851 height 33
click at [765, 434] on h3 "Calculates the total salary for each department" at bounding box center [637, 432] width 308 height 20
click at [974, 637] on div "1 2 3 4 5 6 7 8 9 10 single choice 4 - What does the following SQL command do? …" at bounding box center [894, 352] width 914 height 602
click at [1289, 622] on div "Next" at bounding box center [1295, 623] width 30 height 20
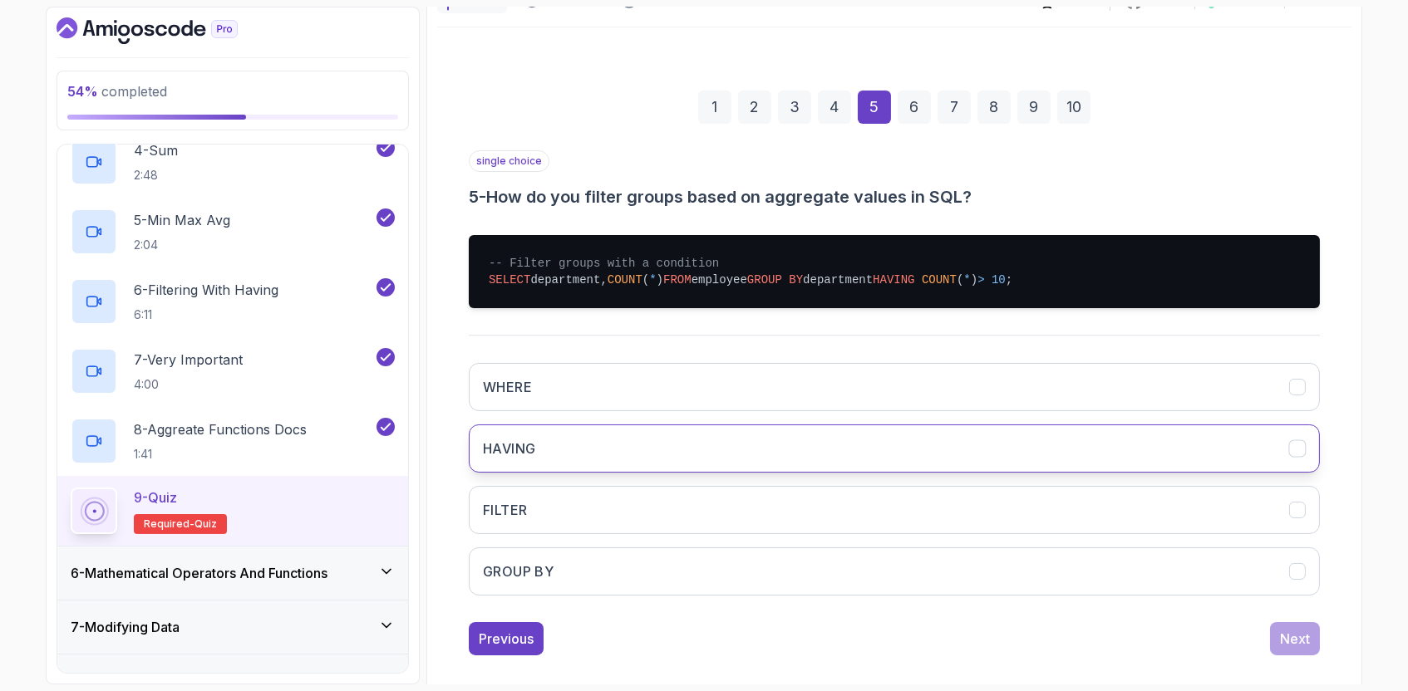
click at [755, 433] on button "HAVING" at bounding box center [894, 449] width 851 height 48
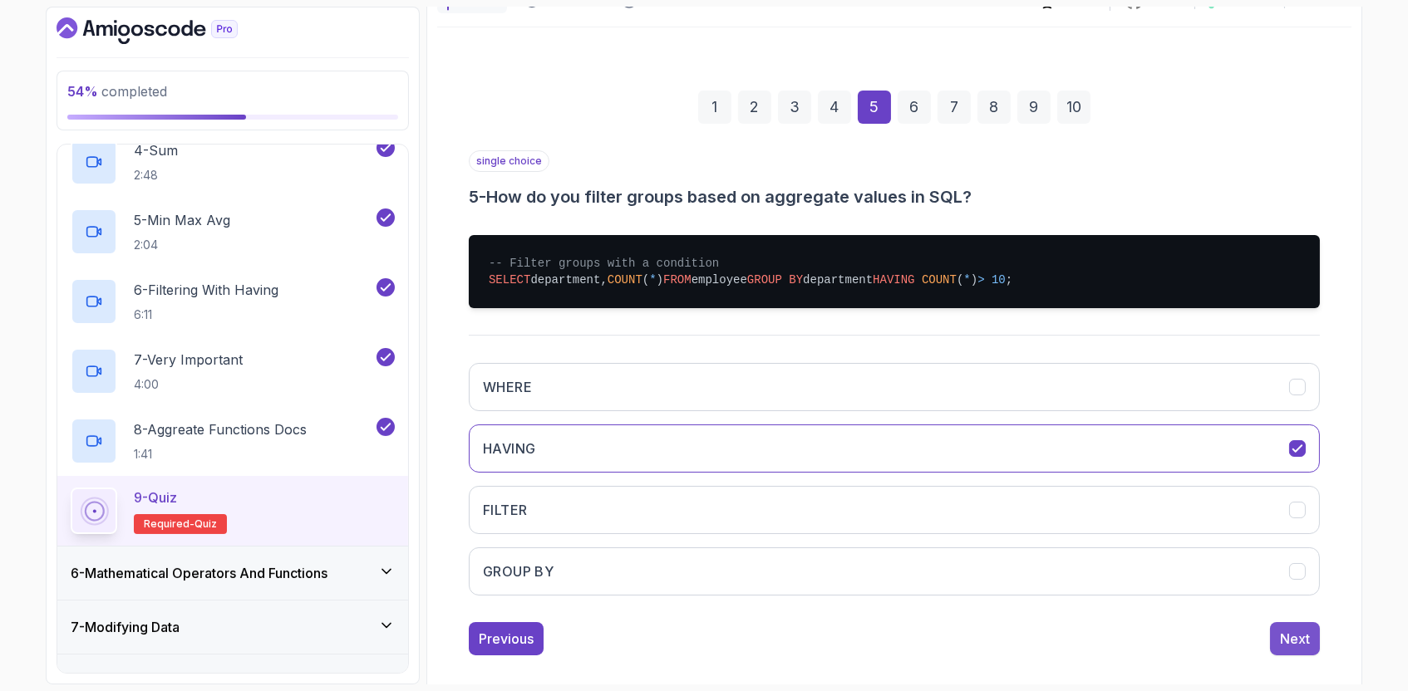
click at [1281, 636] on div "Next" at bounding box center [1295, 639] width 30 height 20
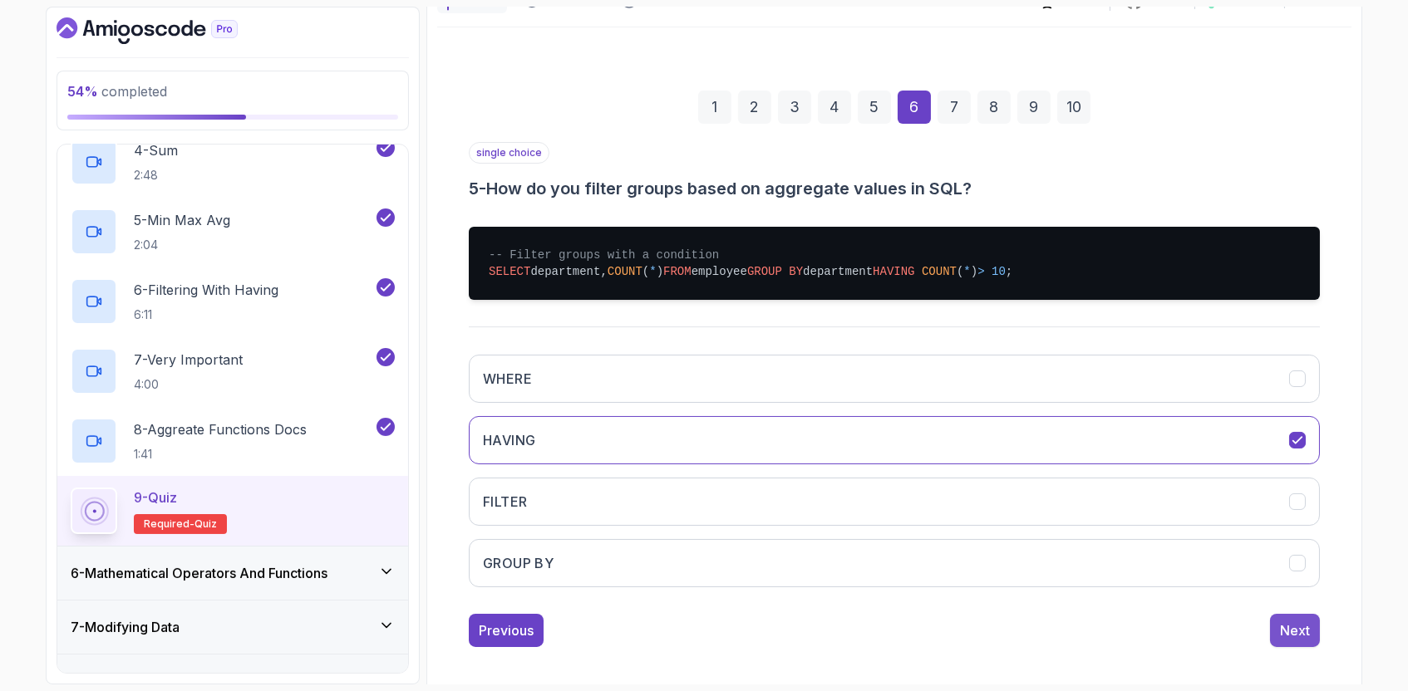
scroll to position [97, 0]
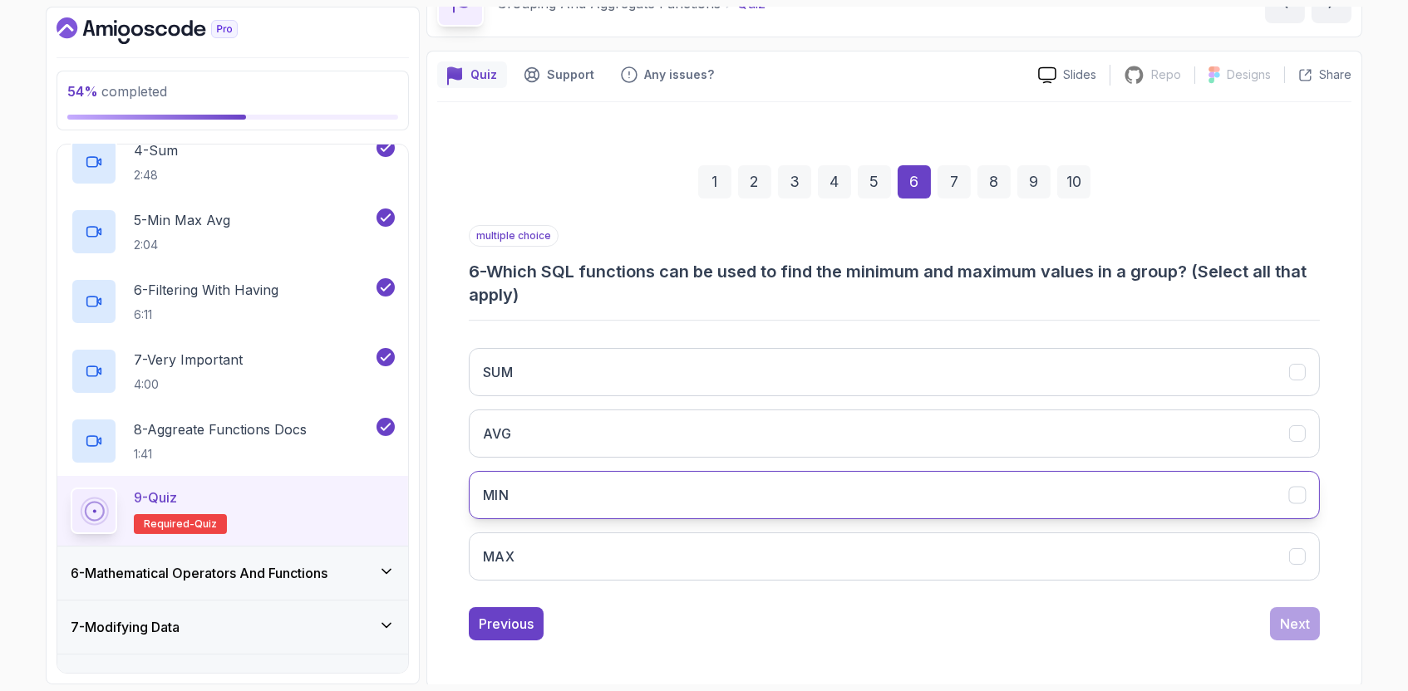
click at [625, 495] on button "MIN" at bounding box center [894, 495] width 851 height 48
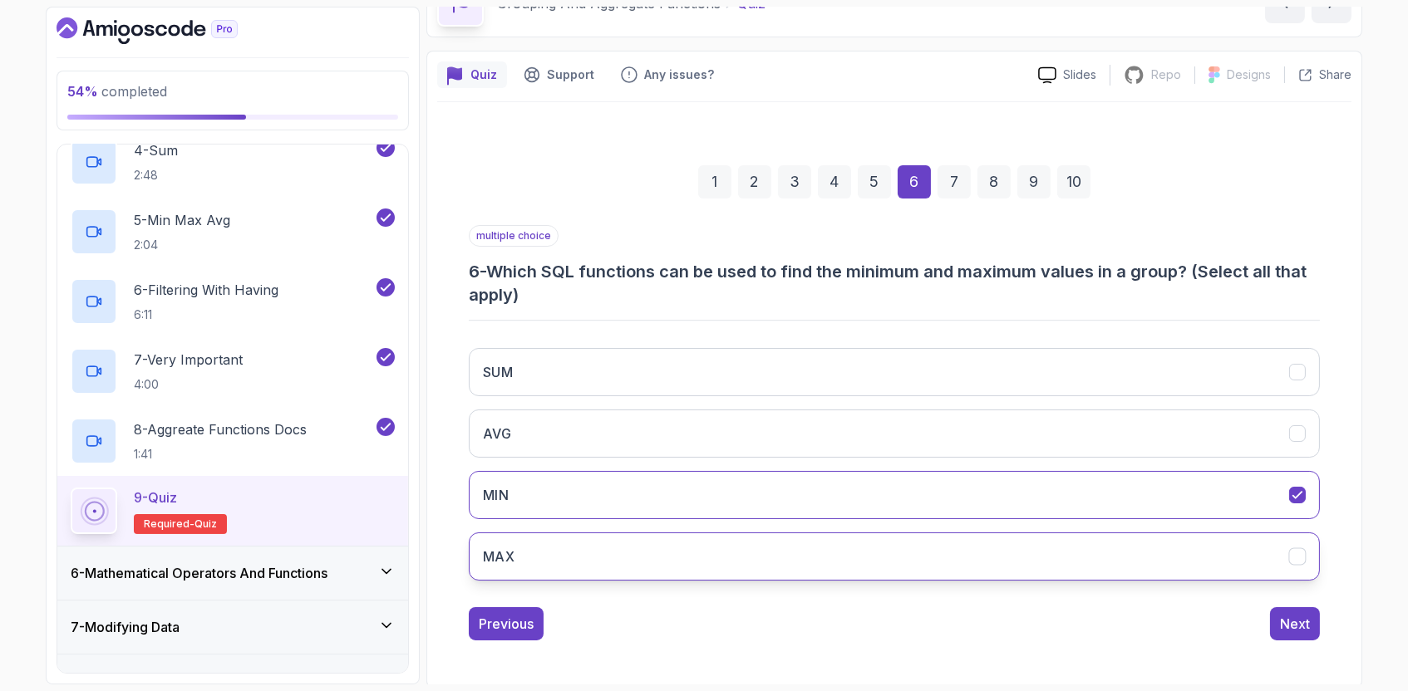
click at [652, 560] on button "MAX" at bounding box center [894, 557] width 851 height 48
click at [1304, 623] on div "Next" at bounding box center [1295, 624] width 30 height 20
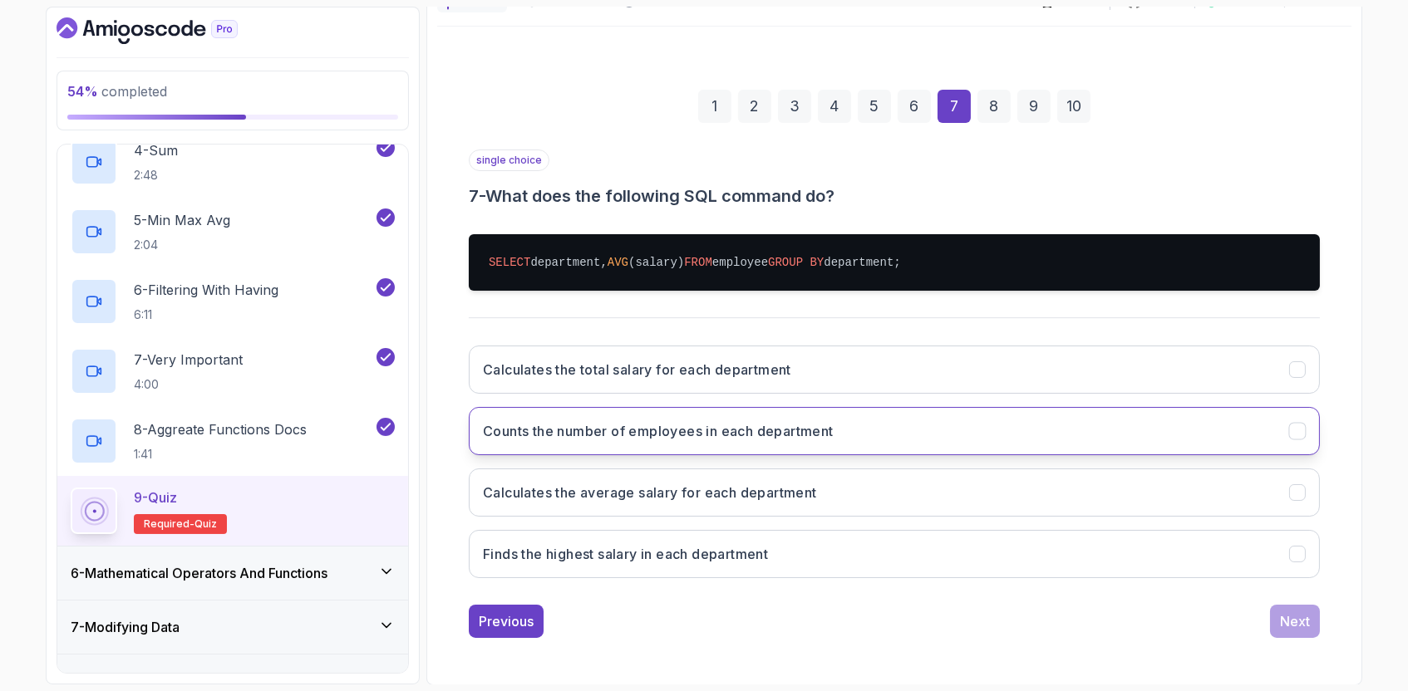
scroll to position [172, 0]
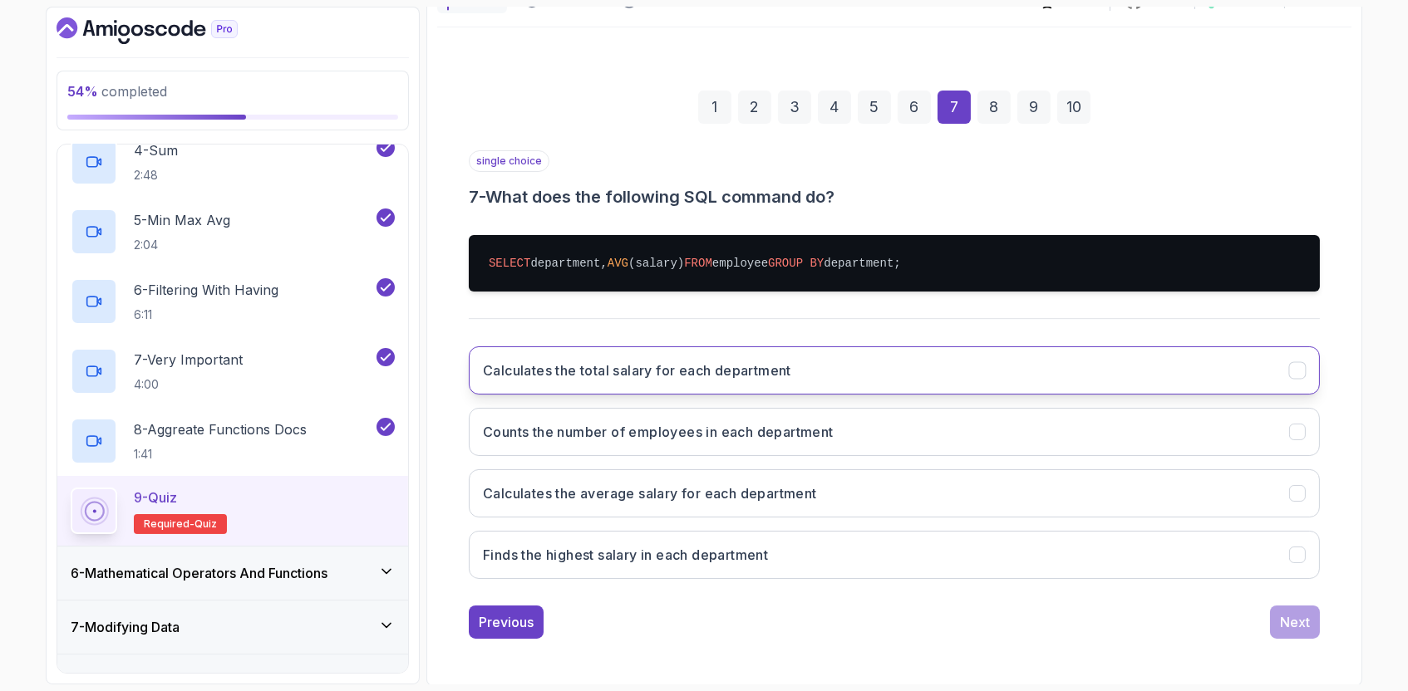
click at [843, 370] on button "Calculates the total salary for each department" at bounding box center [894, 371] width 851 height 48
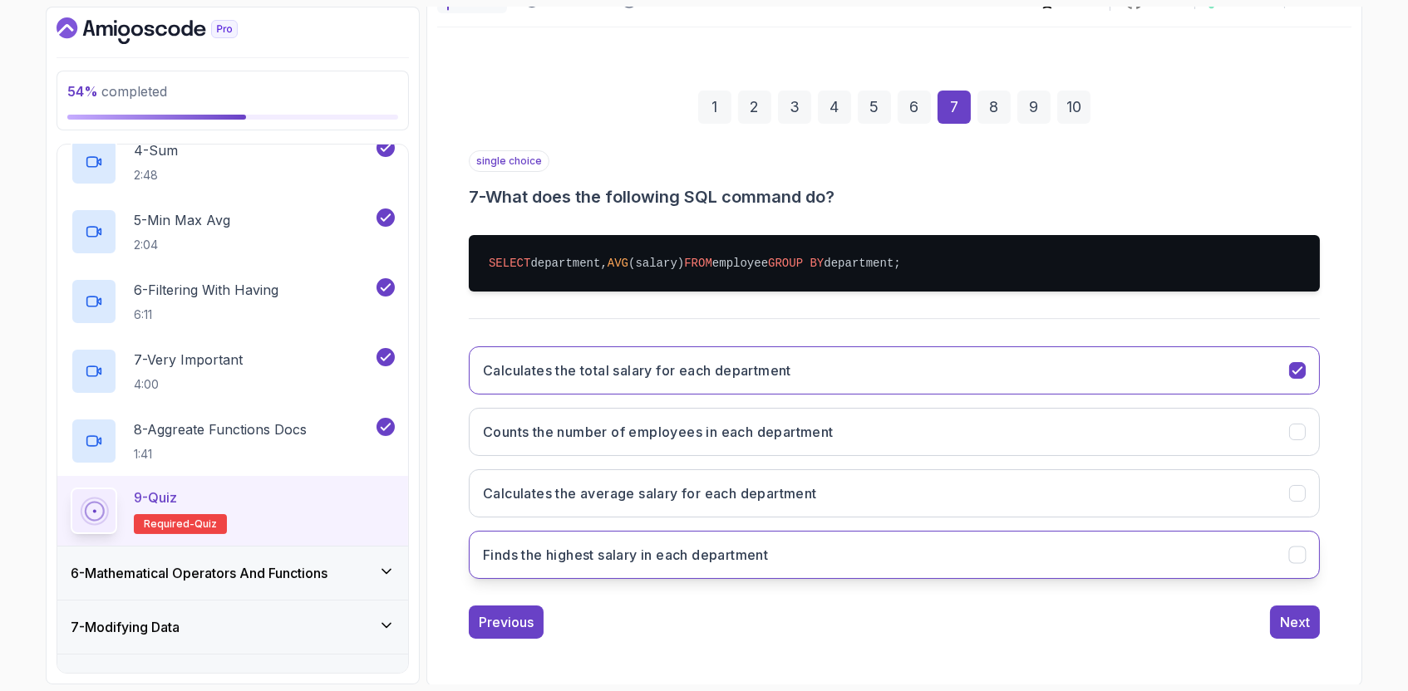
click at [841, 547] on button "Finds the highest salary in each department" at bounding box center [894, 555] width 851 height 48
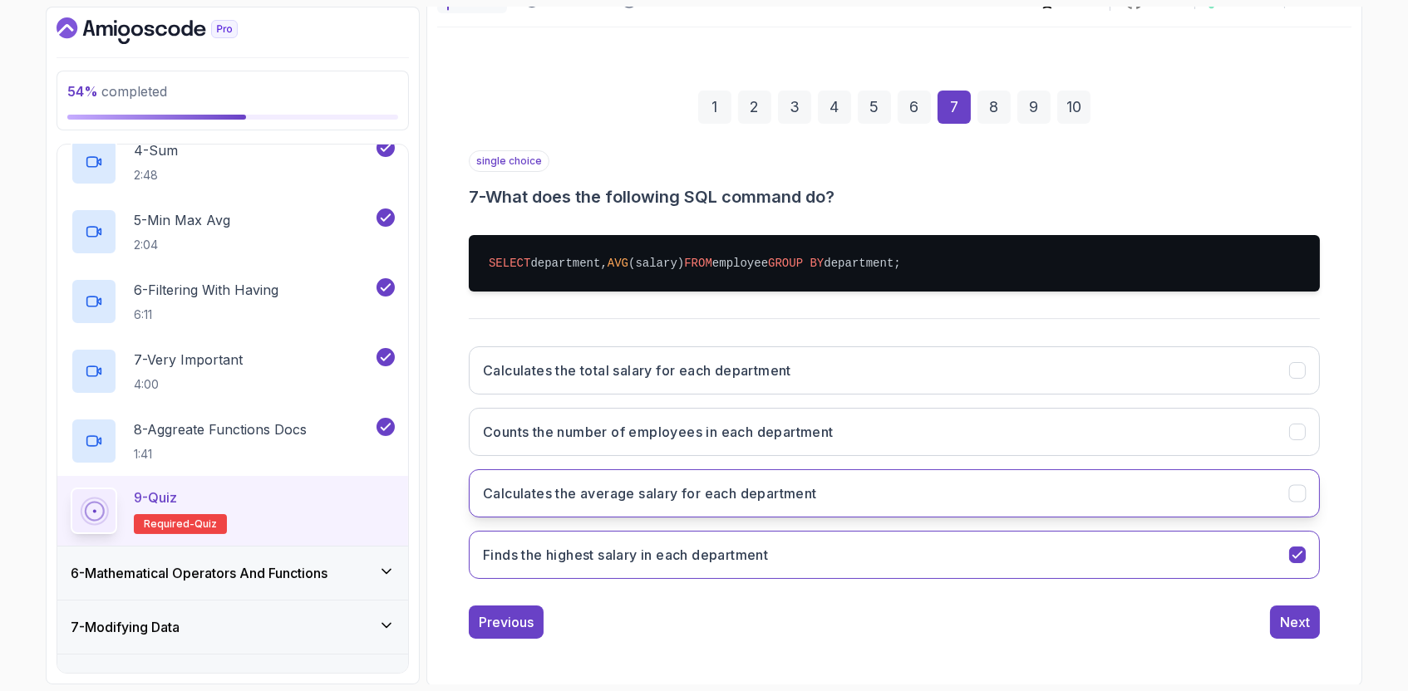
click at [862, 492] on button "Calculates the average salary for each department" at bounding box center [894, 494] width 851 height 48
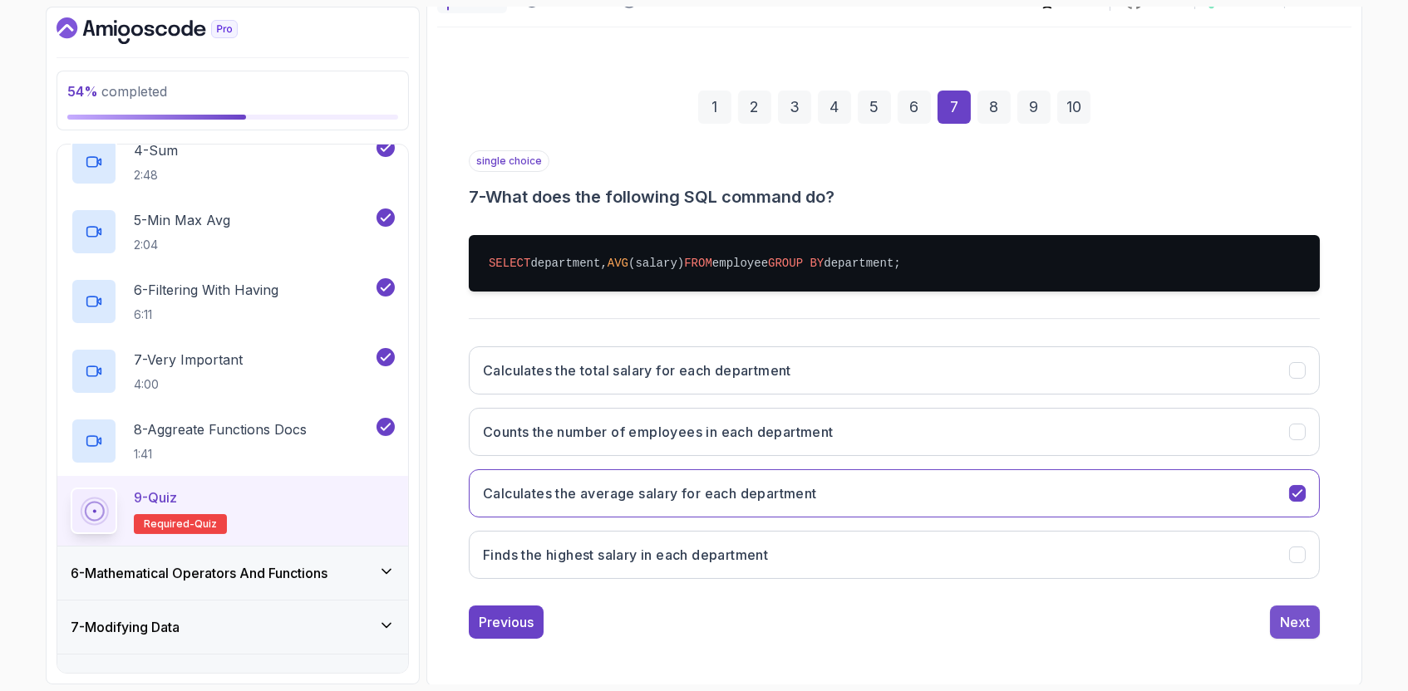
click at [1286, 617] on div "Next" at bounding box center [1295, 623] width 30 height 20
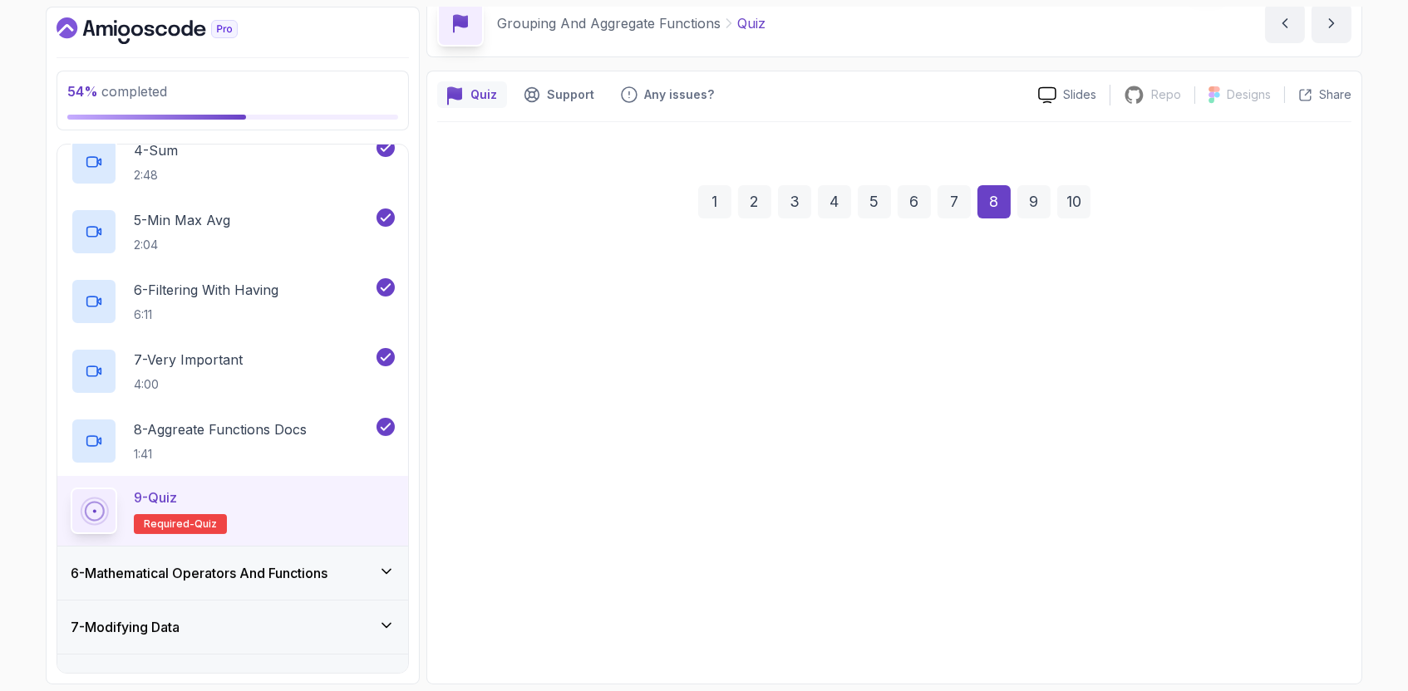
scroll to position [75, 0]
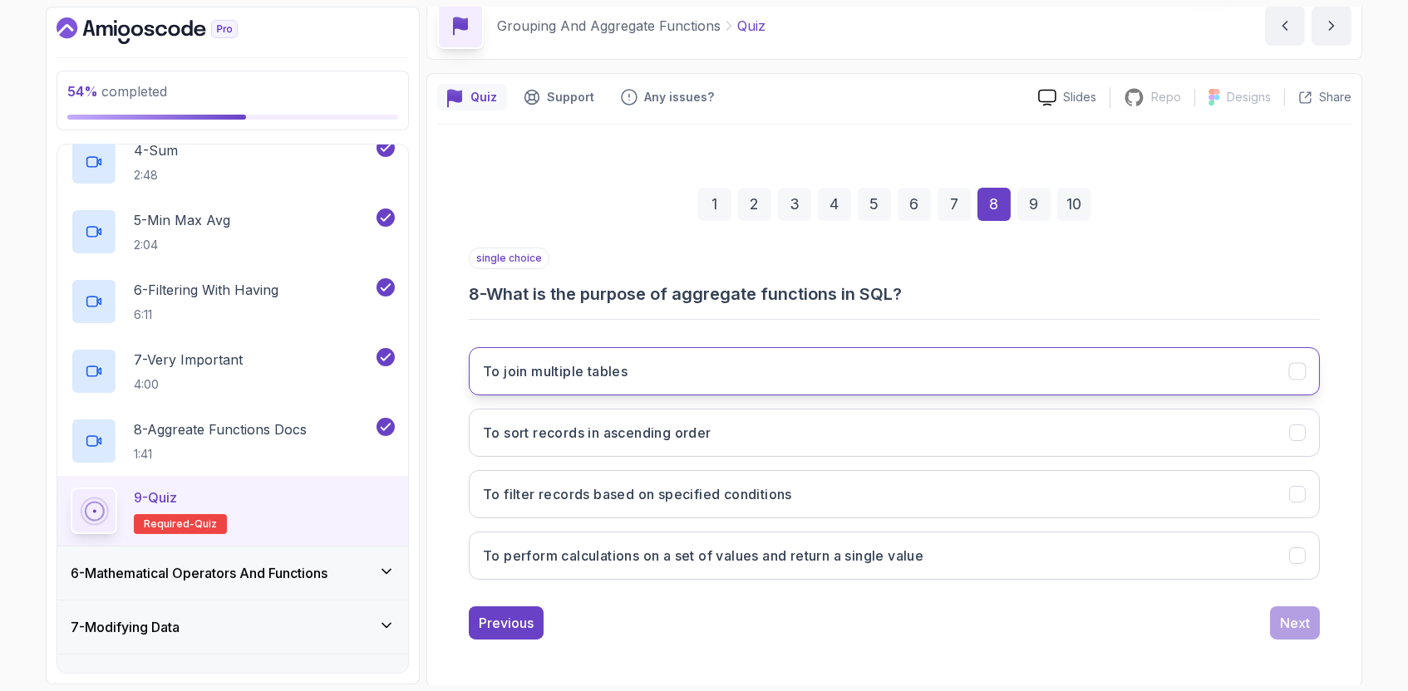
click at [795, 364] on button "To join multiple tables" at bounding box center [894, 371] width 851 height 48
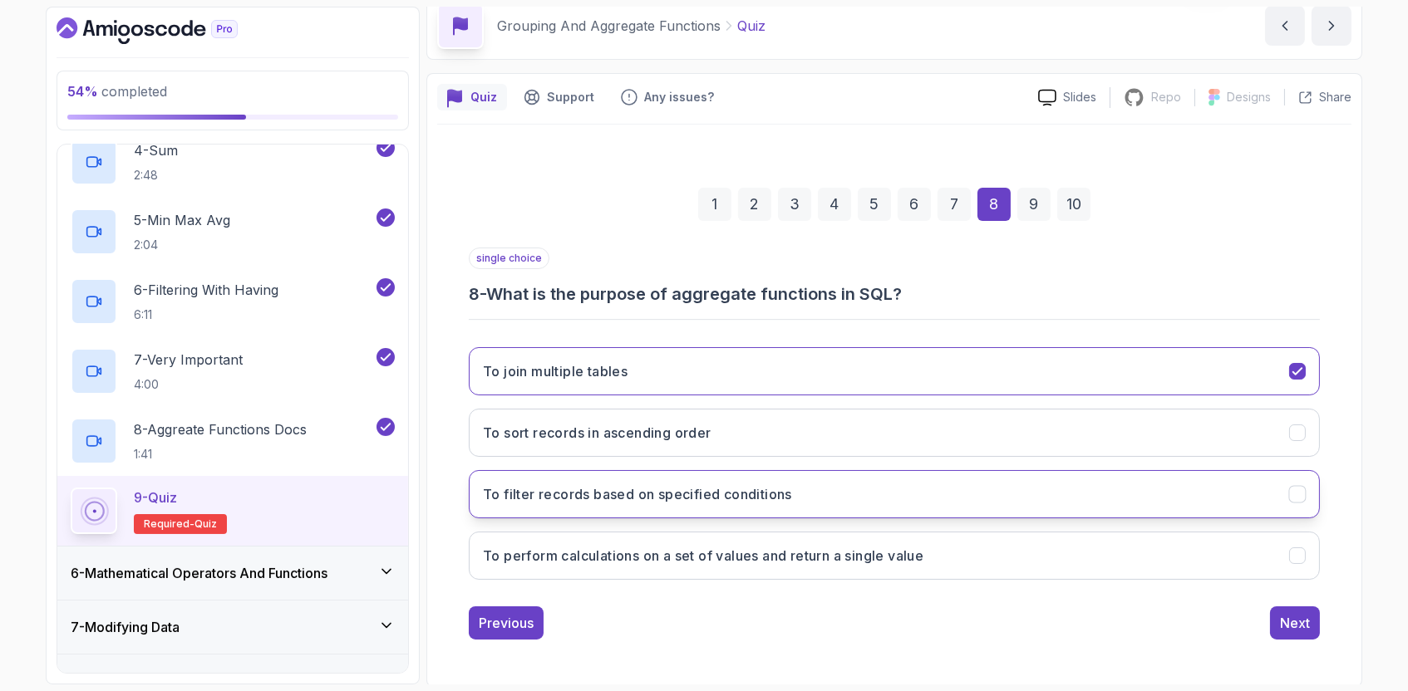
click at [788, 485] on h3 "To filter records based on specified conditions" at bounding box center [637, 495] width 309 height 20
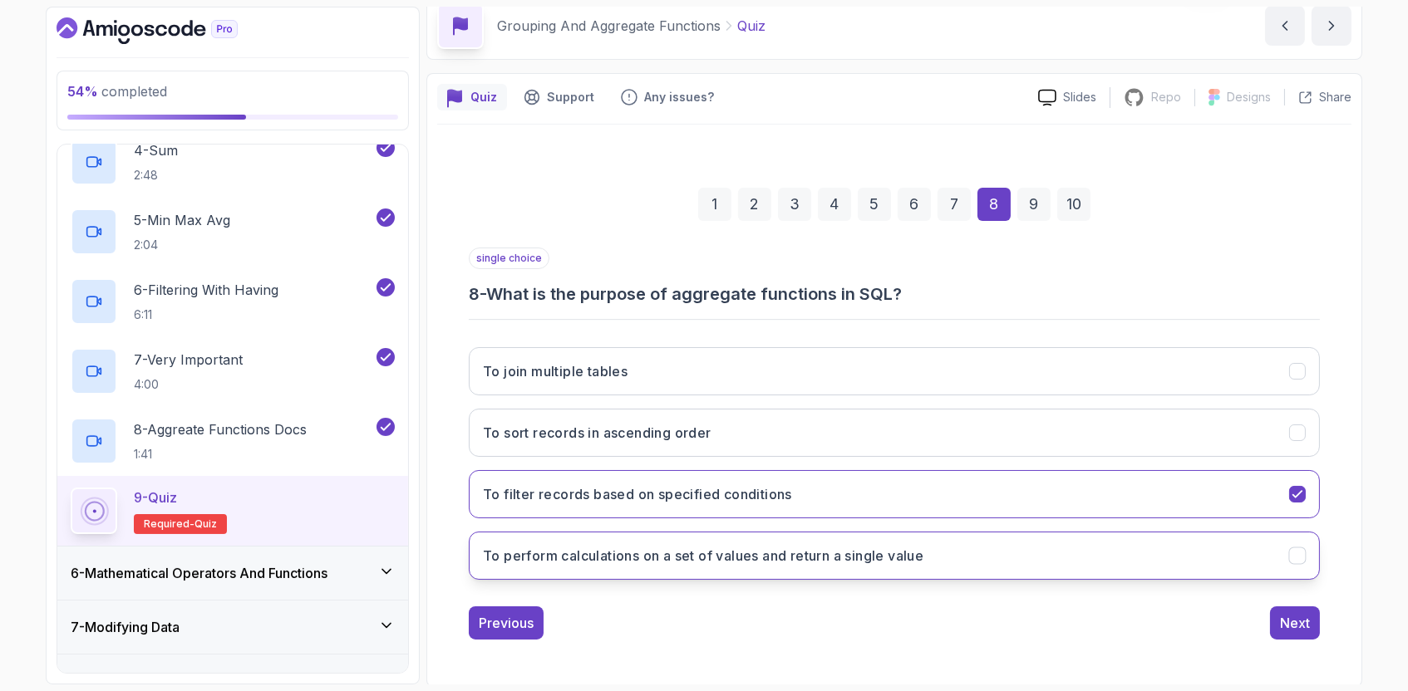
click at [854, 552] on h3 "To perform calculations on a set of values and return a single value" at bounding box center [703, 556] width 440 height 20
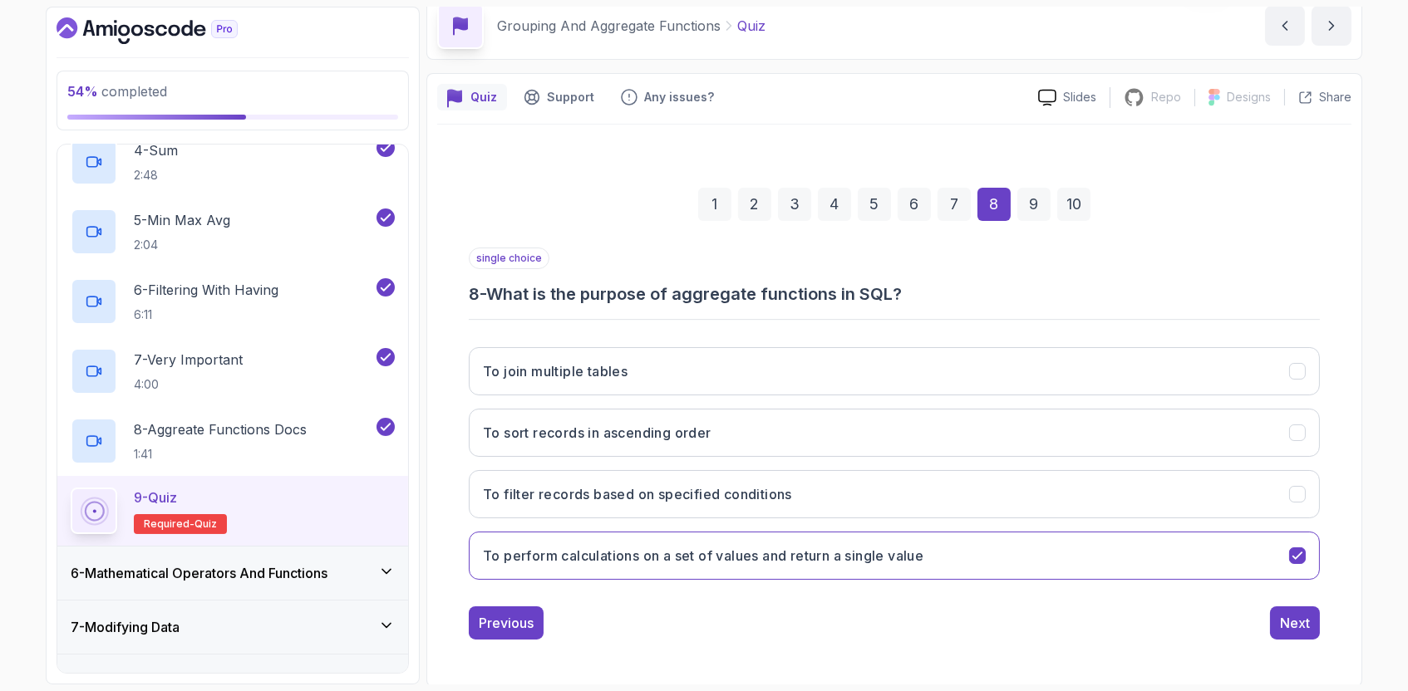
click at [937, 636] on div "Previous Next" at bounding box center [894, 623] width 851 height 33
click at [1267, 616] on div "Previous Next" at bounding box center [894, 623] width 851 height 33
click at [1284, 618] on div "Next" at bounding box center [1295, 623] width 30 height 20
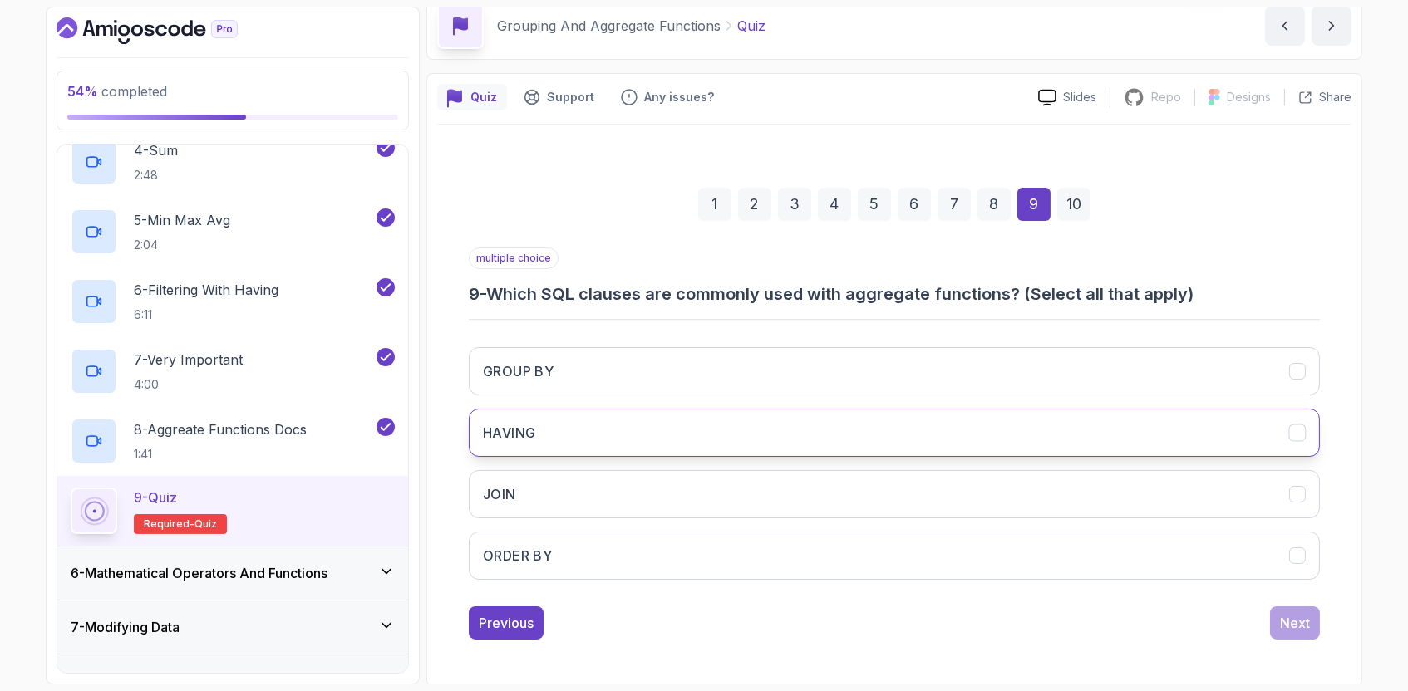
click at [800, 430] on button "HAVING" at bounding box center [894, 433] width 851 height 48
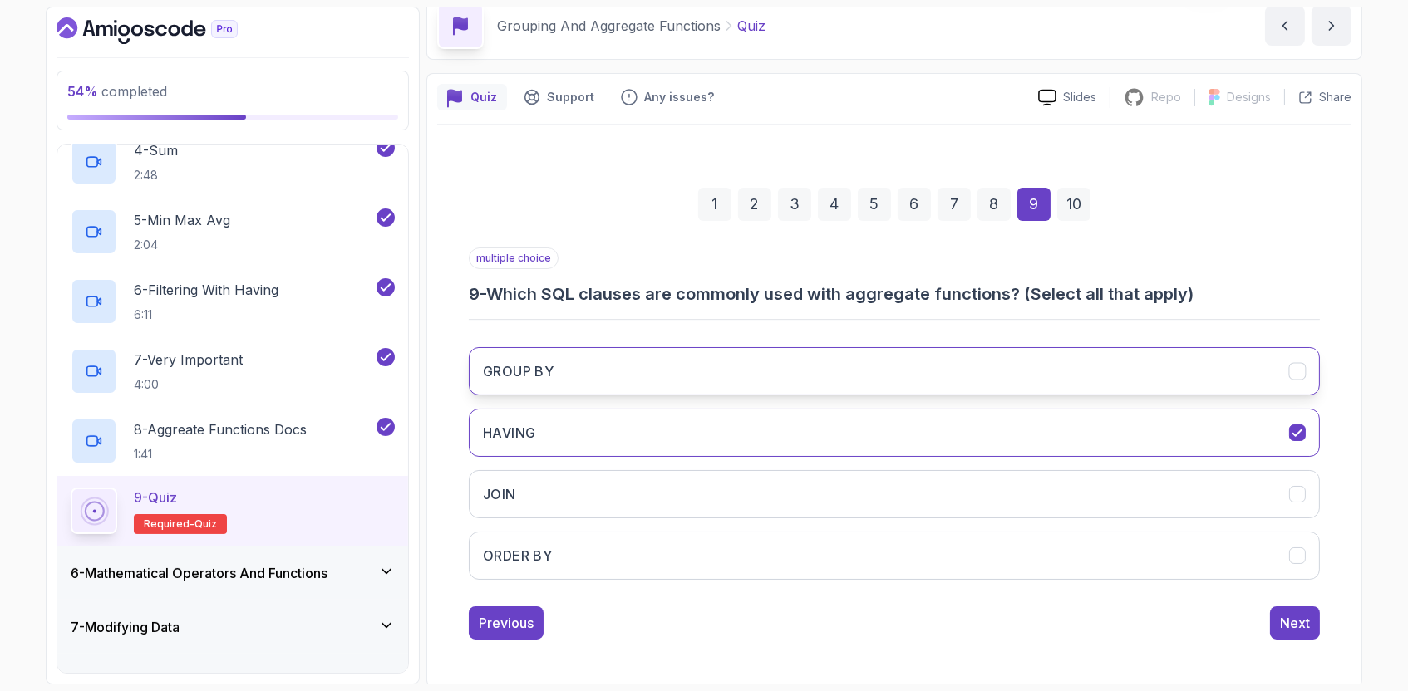
click at [796, 367] on button "GROUP BY" at bounding box center [894, 371] width 851 height 48
click at [1282, 638] on div "1 2 3 4 5 6 7 8 9 10 multiple choice 9 - Which SQL clauses are commonly used wi…" at bounding box center [894, 400] width 914 height 505
click at [1286, 630] on div "Next" at bounding box center [1295, 623] width 30 height 20
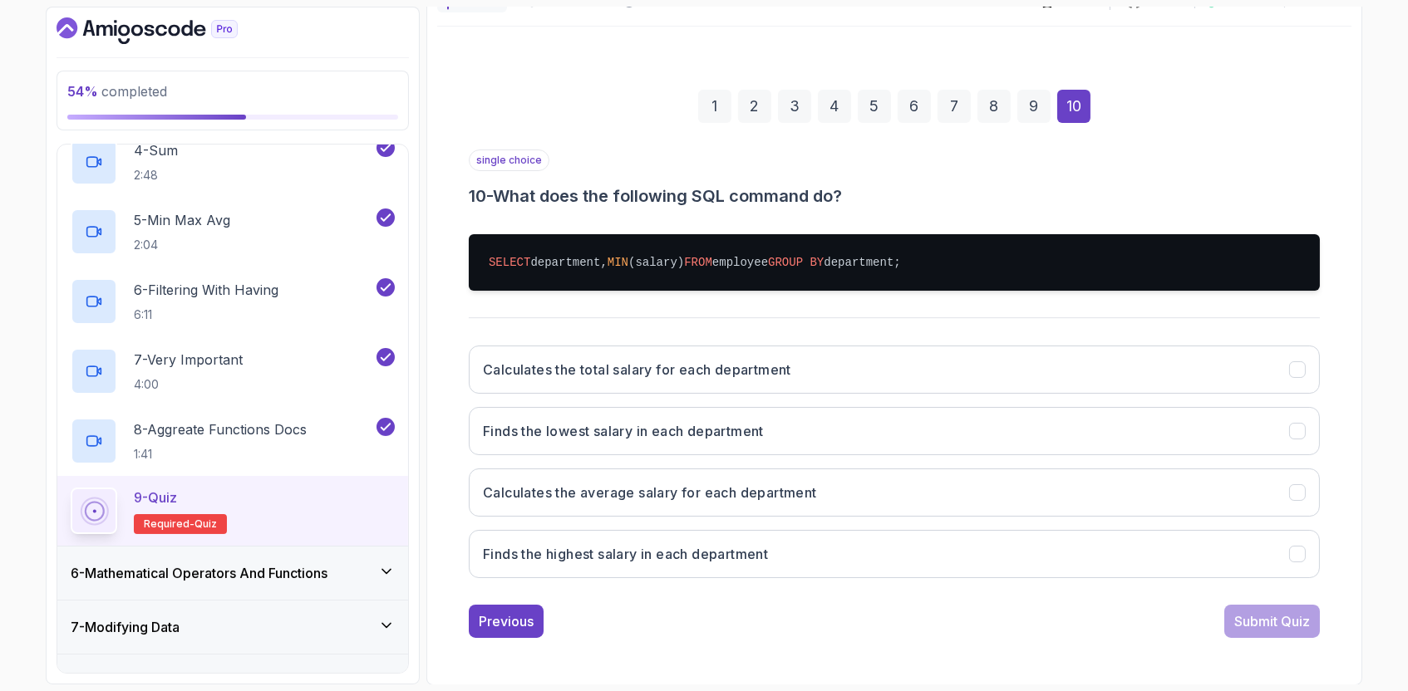
scroll to position [172, 0]
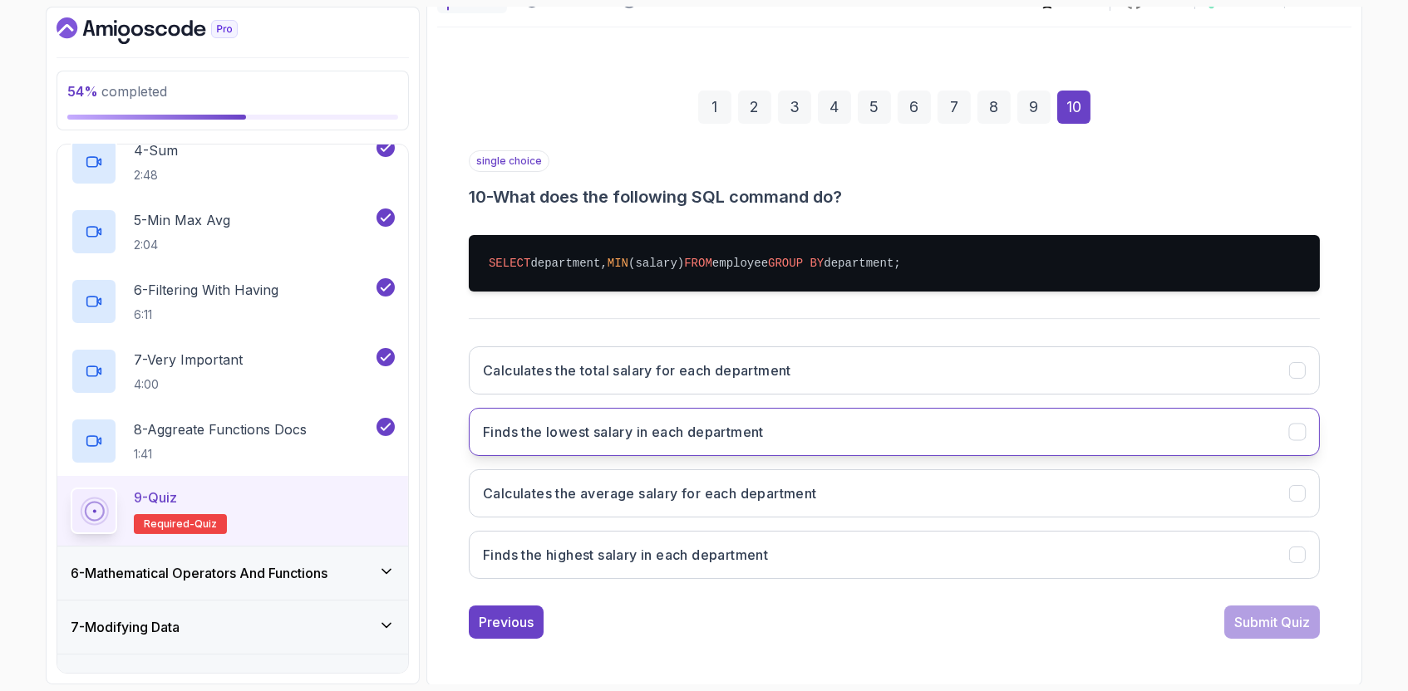
click at [854, 431] on button "Finds the lowest salary in each department" at bounding box center [894, 432] width 851 height 48
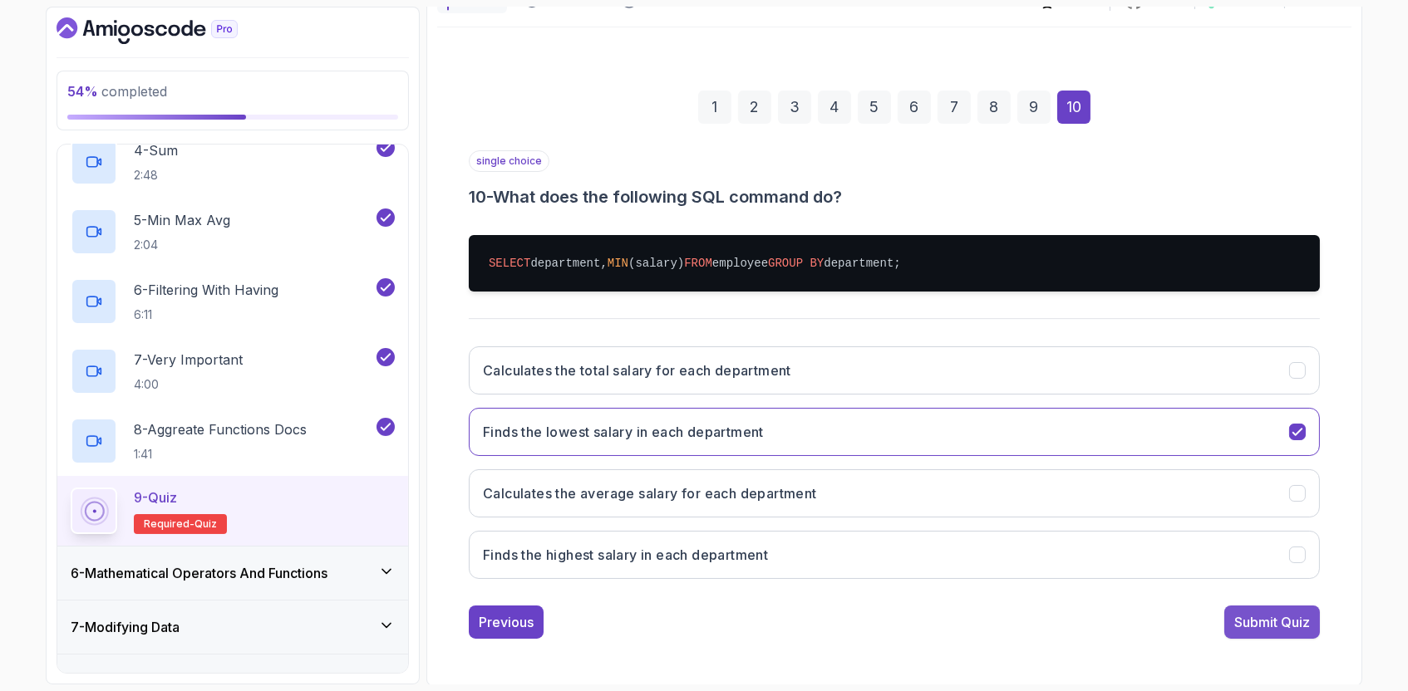
click at [1257, 619] on div "Submit Quiz" at bounding box center [1272, 623] width 76 height 20
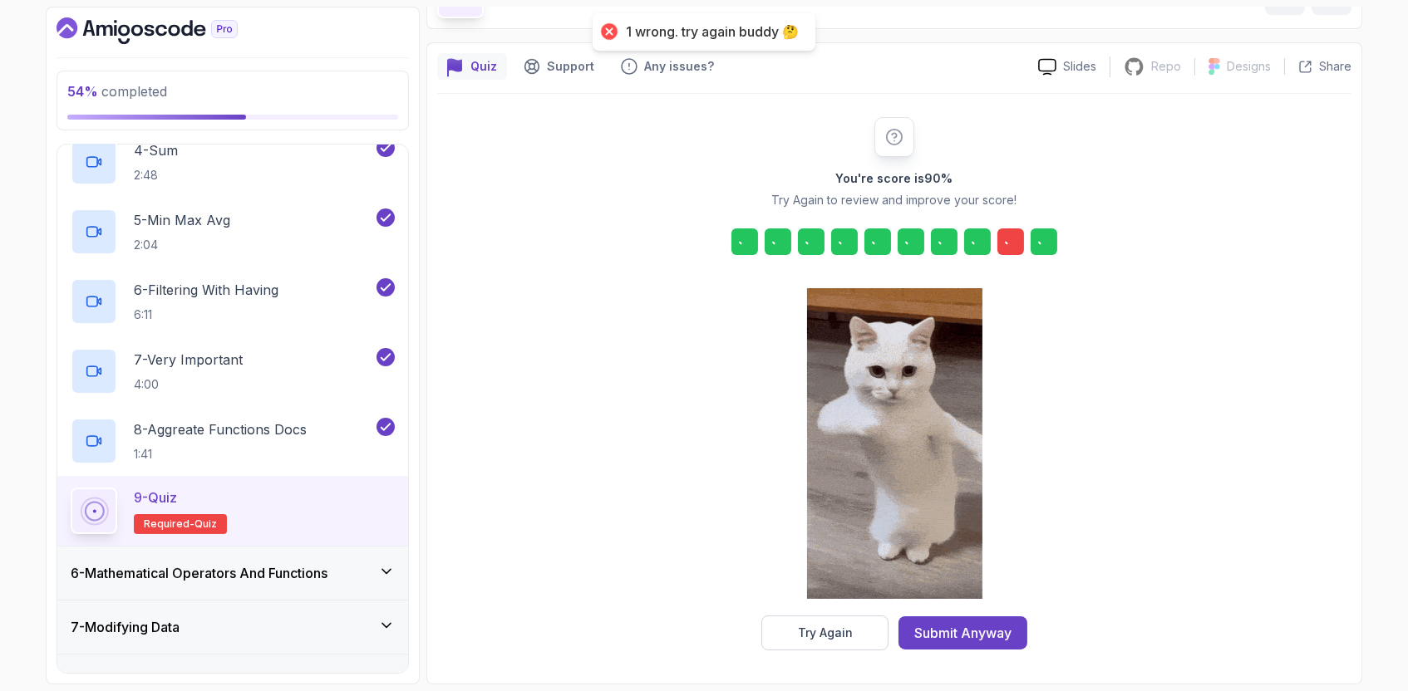
scroll to position [106, 0]
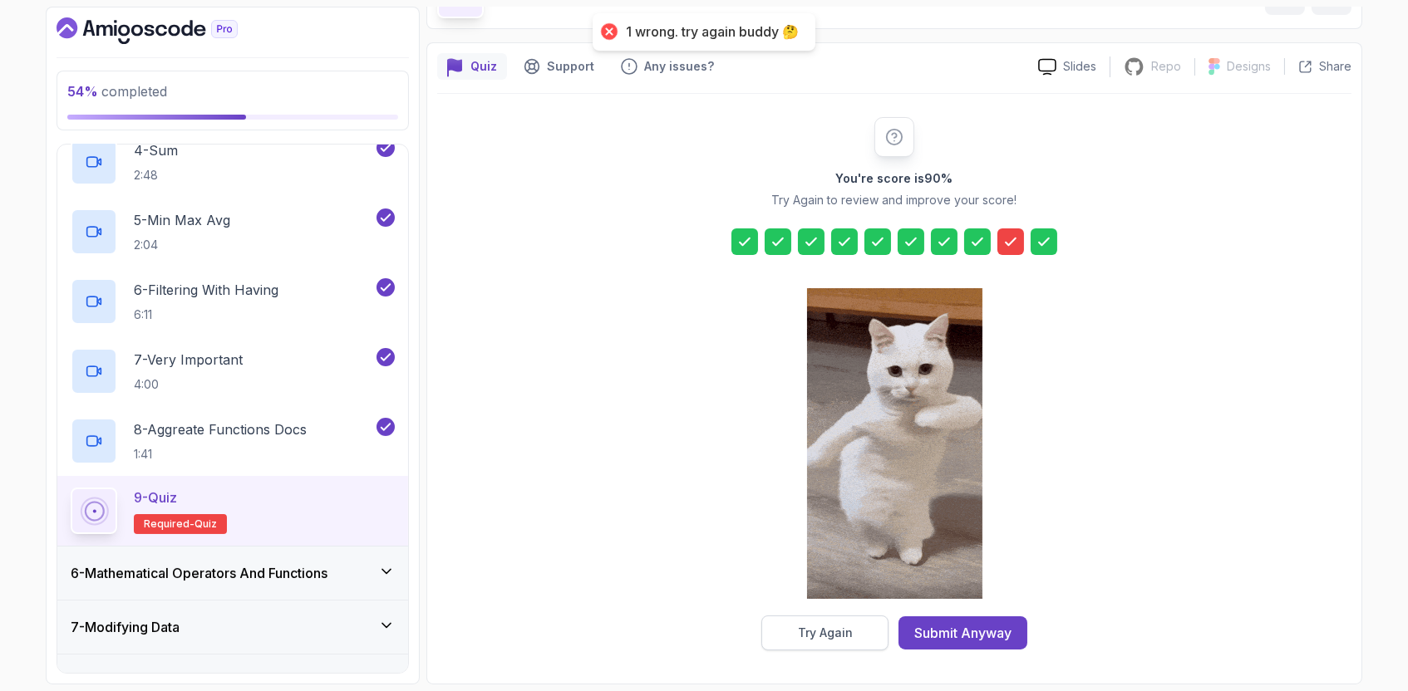
click at [833, 625] on div "Try Again" at bounding box center [825, 633] width 55 height 17
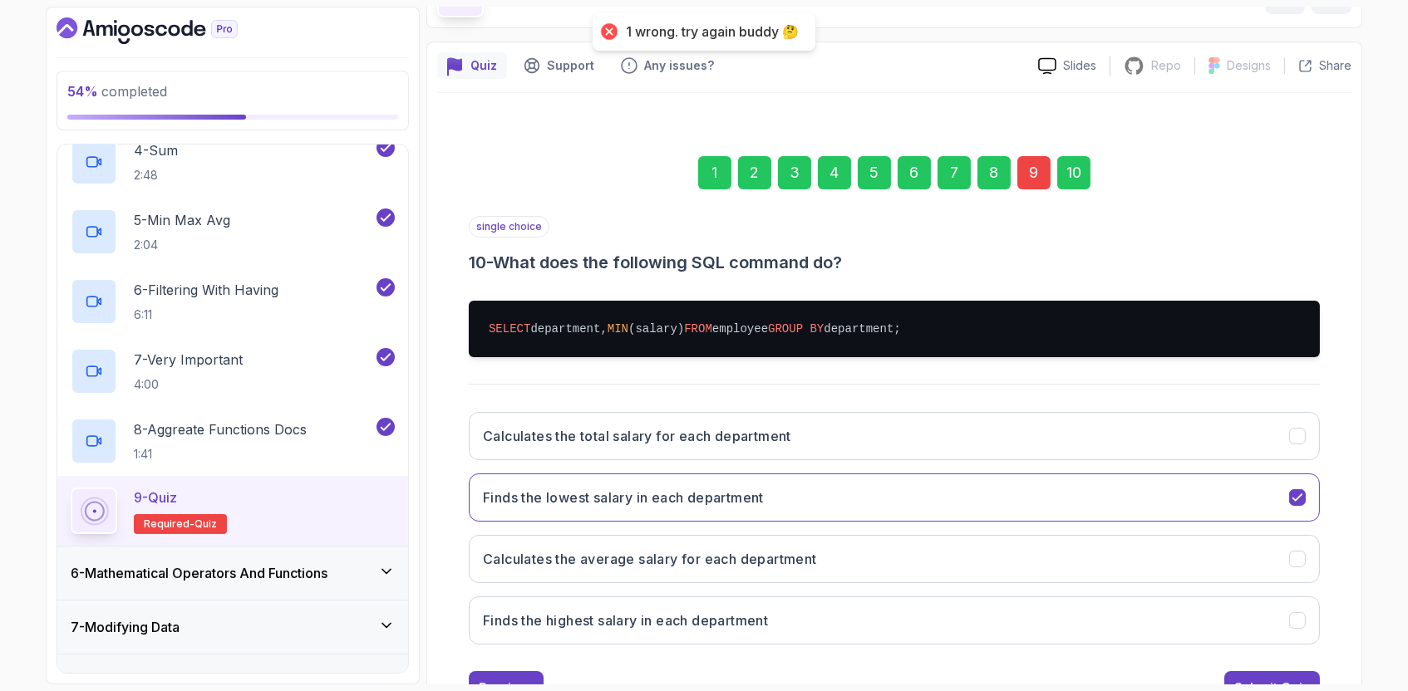
click at [1026, 182] on div "9" at bounding box center [1033, 172] width 33 height 33
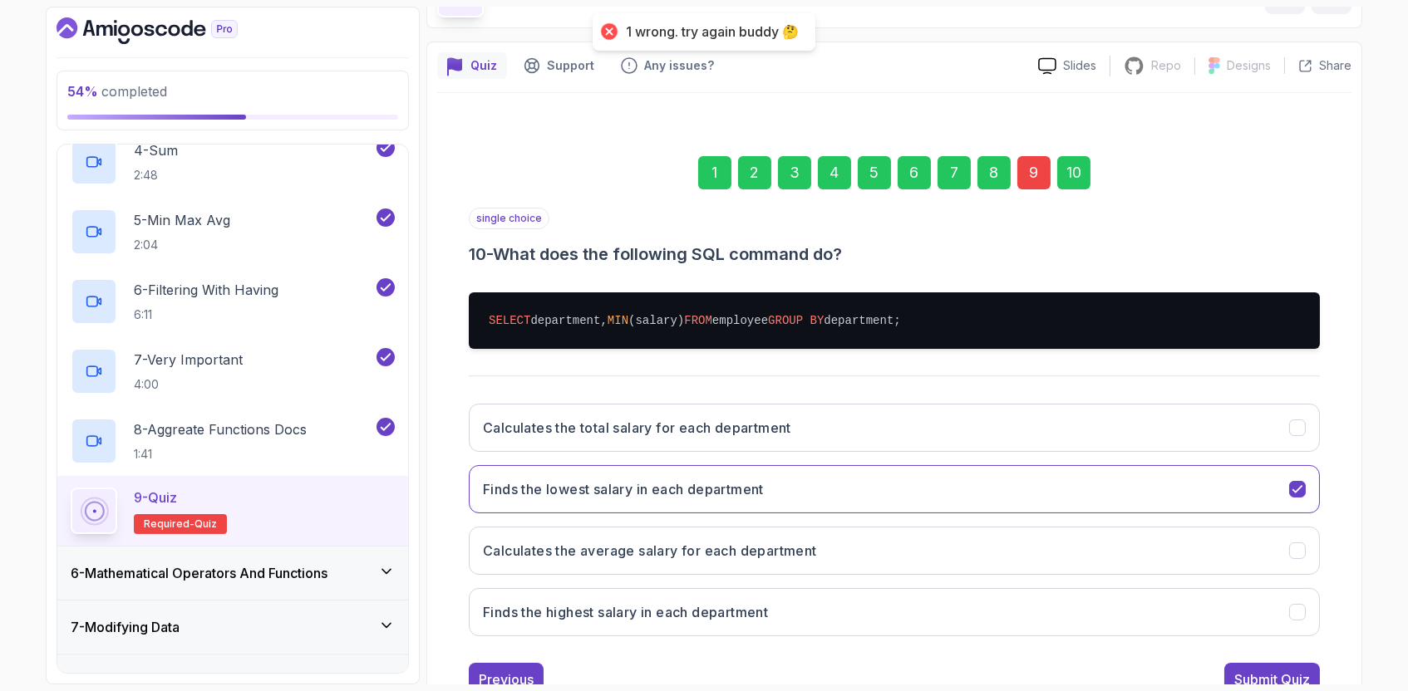
scroll to position [75, 0]
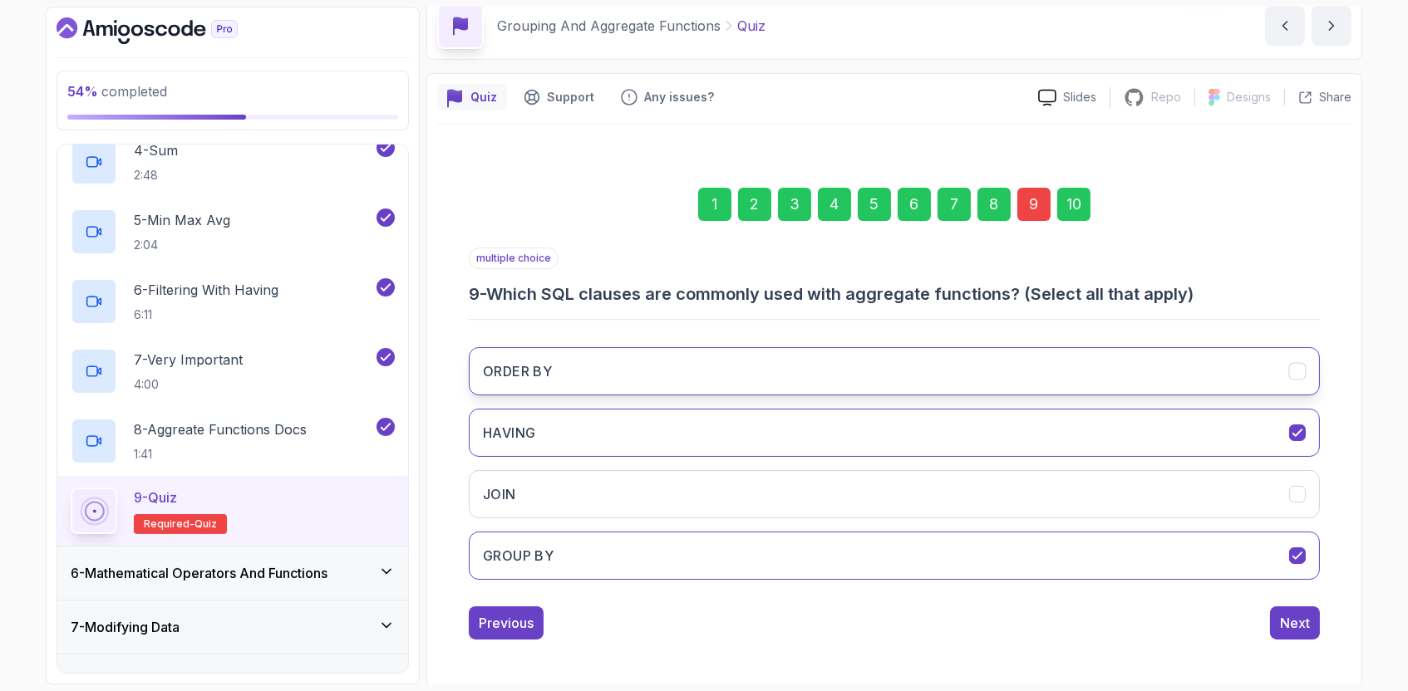
click at [865, 383] on button "ORDER BY" at bounding box center [894, 371] width 851 height 48
click at [1276, 608] on button "Next" at bounding box center [1295, 623] width 50 height 33
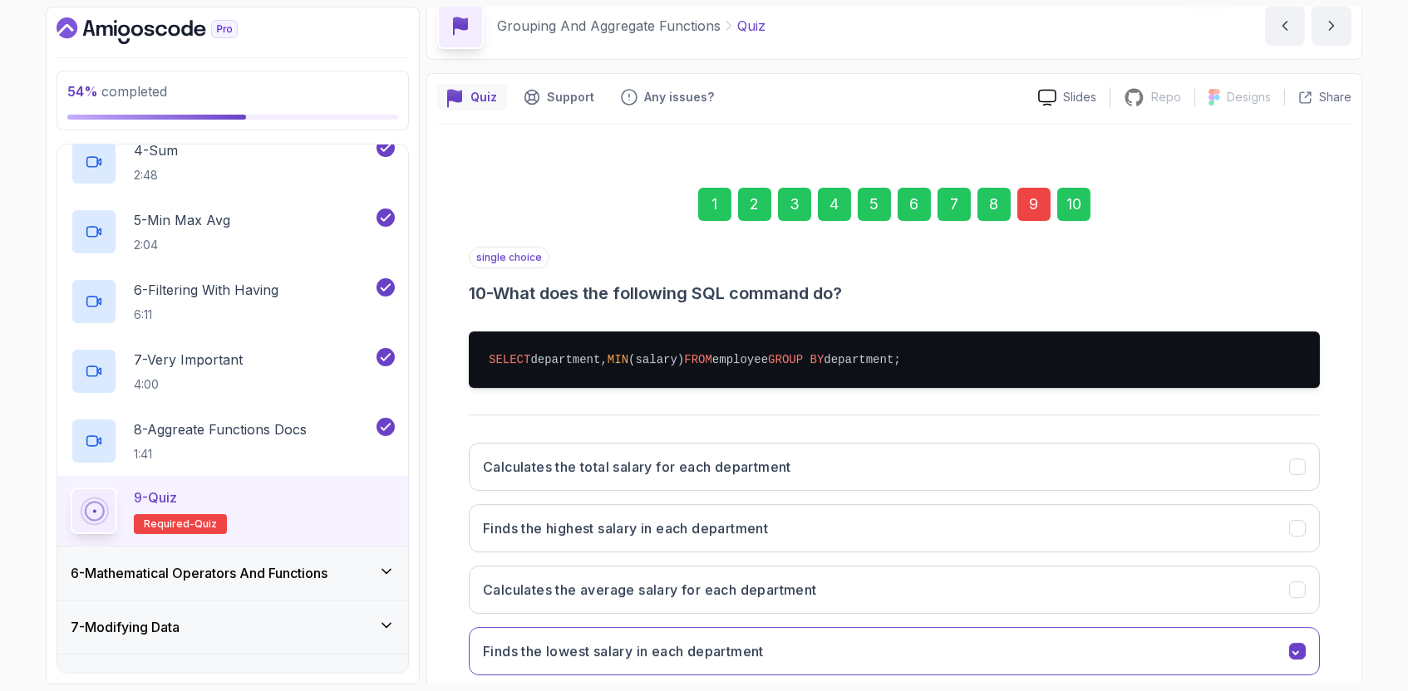
click at [1292, 627] on button "Finds the lowest salary in each department" at bounding box center [894, 651] width 851 height 48
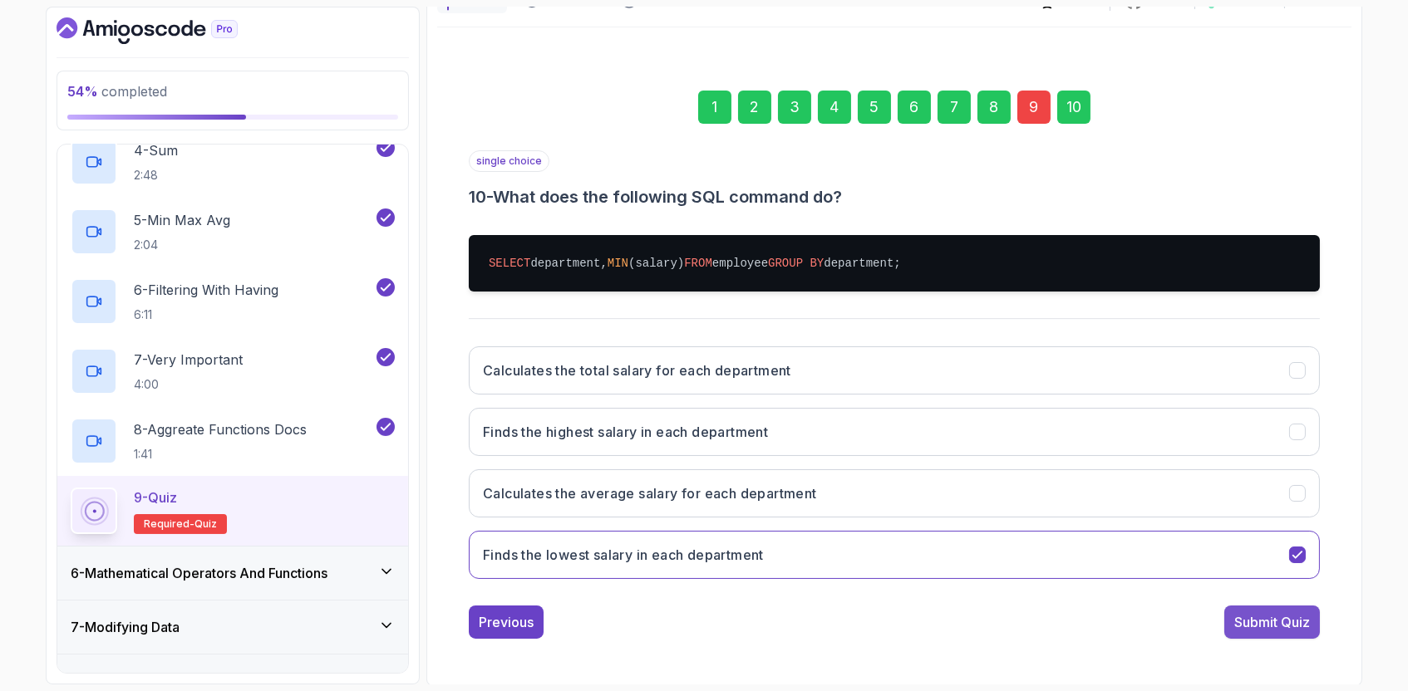
click at [1289, 631] on button "Submit Quiz" at bounding box center [1272, 622] width 96 height 33
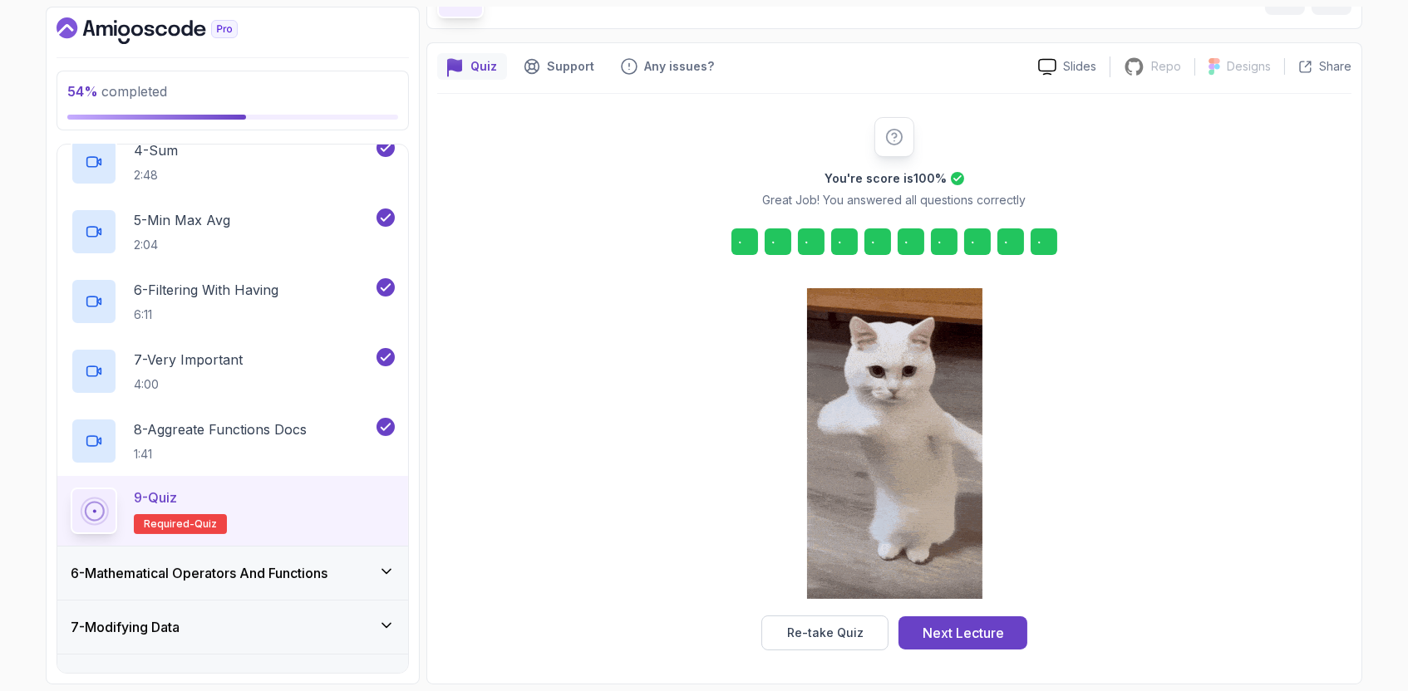
scroll to position [106, 0]
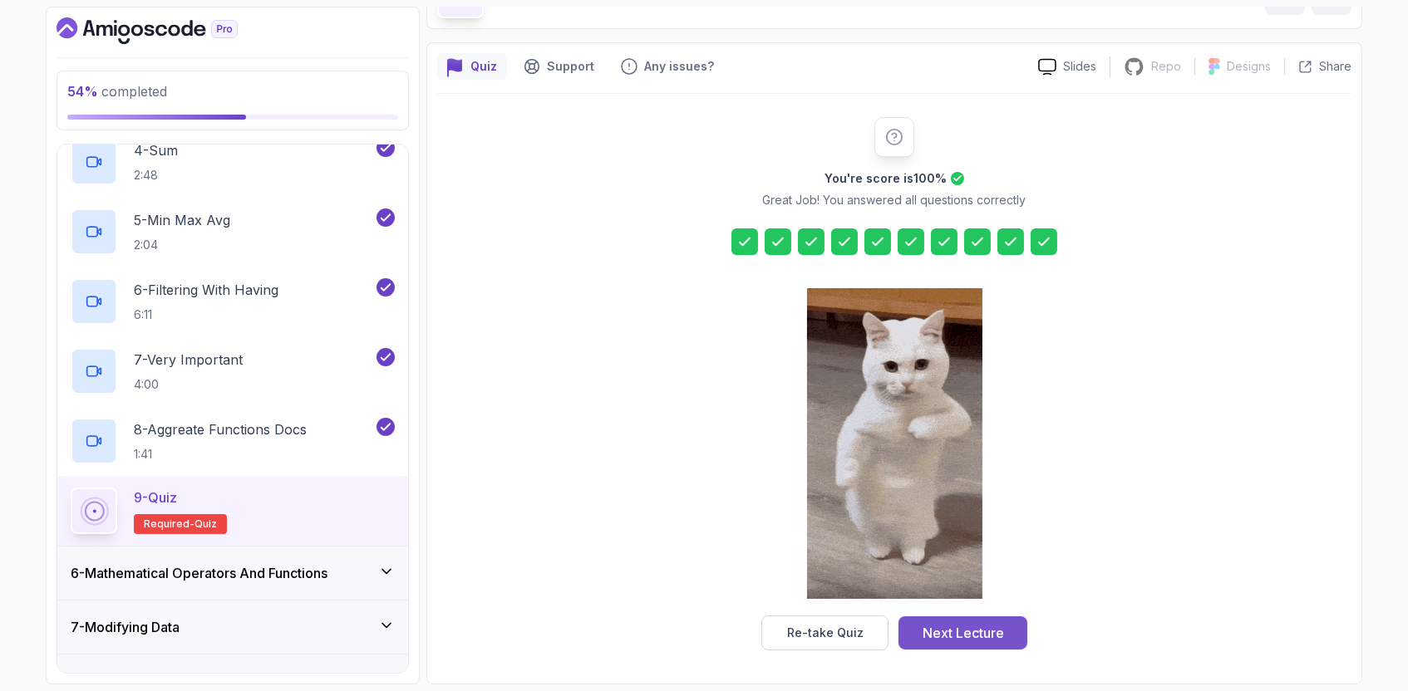
click at [942, 631] on div "Next Lecture" at bounding box center [963, 633] width 81 height 20
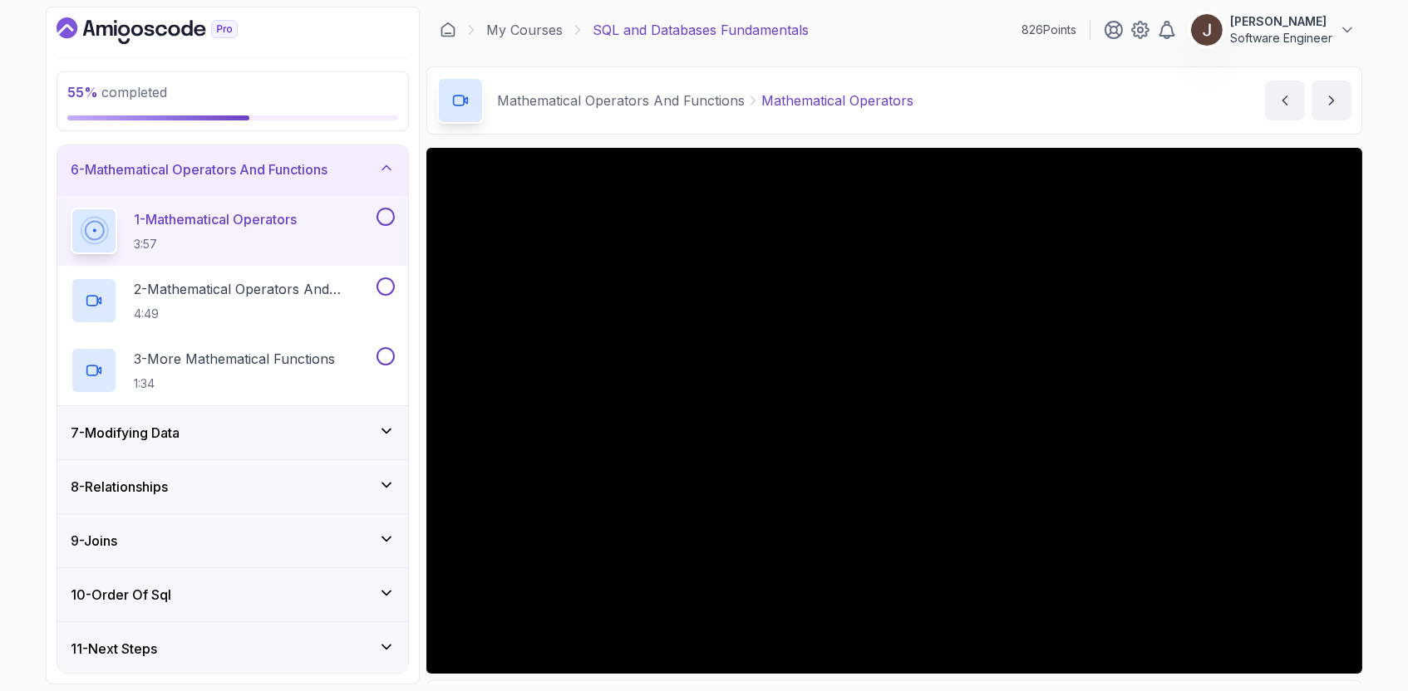
scroll to position [272, 0]
click at [973, 87] on div "Mathematical Operators And Functions Mathematical Operators Mathematical Operat…" at bounding box center [894, 100] width 936 height 68
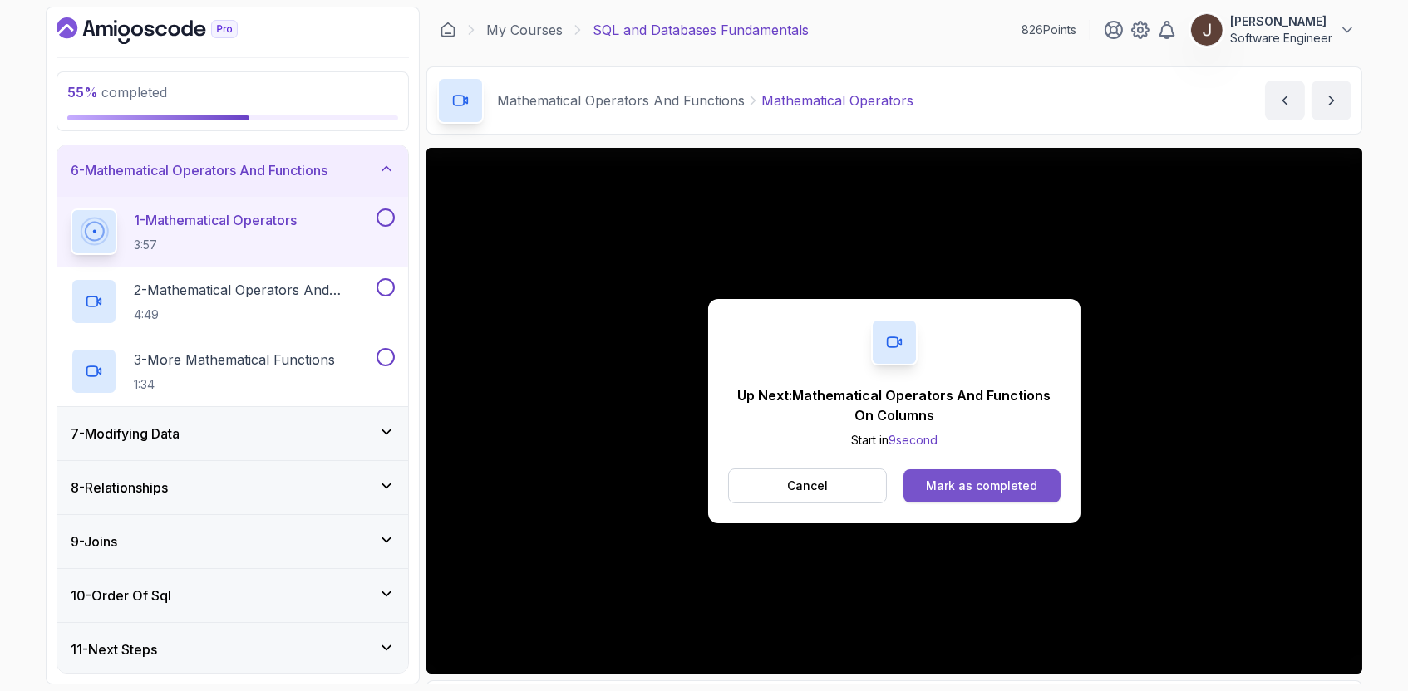
click at [1015, 483] on div "Mark as completed" at bounding box center [981, 486] width 111 height 17
